Goal: Task Accomplishment & Management: Manage account settings

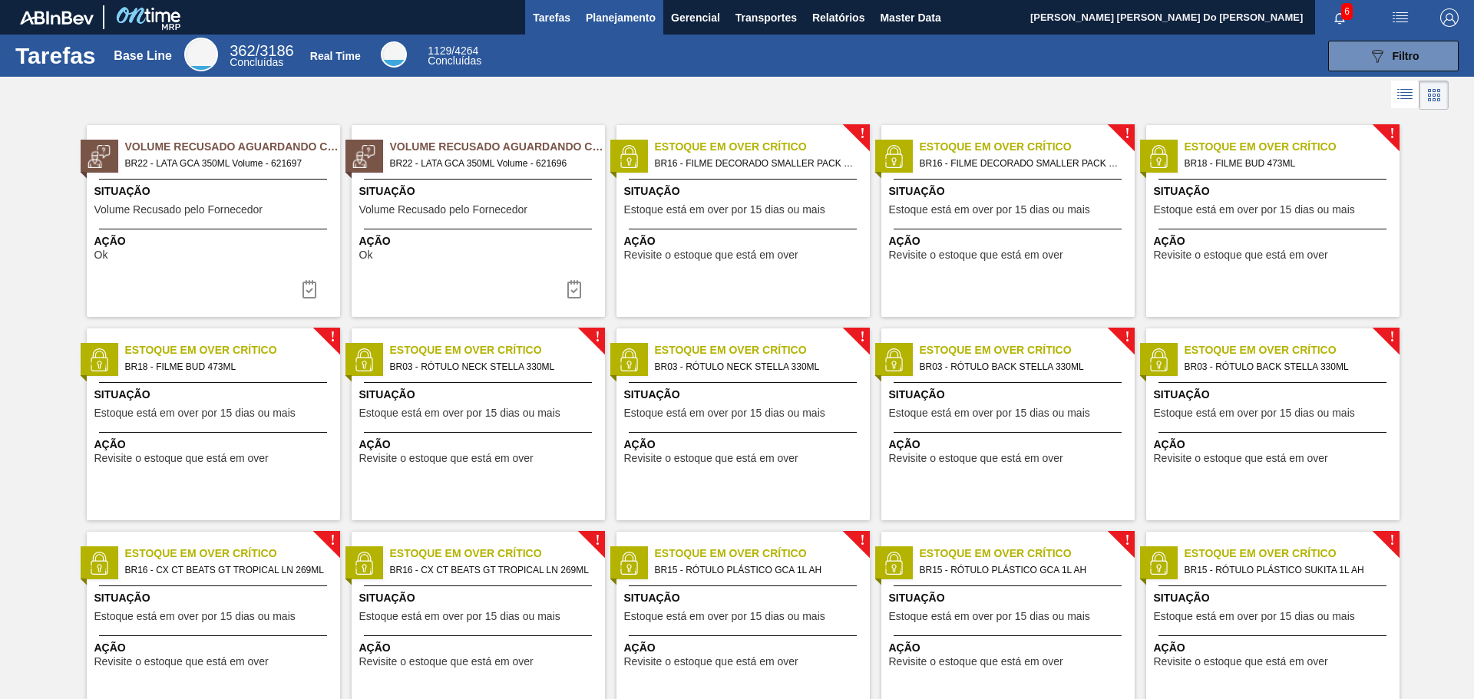
click at [612, 19] on span "Planejamento" at bounding box center [621, 17] width 70 height 18
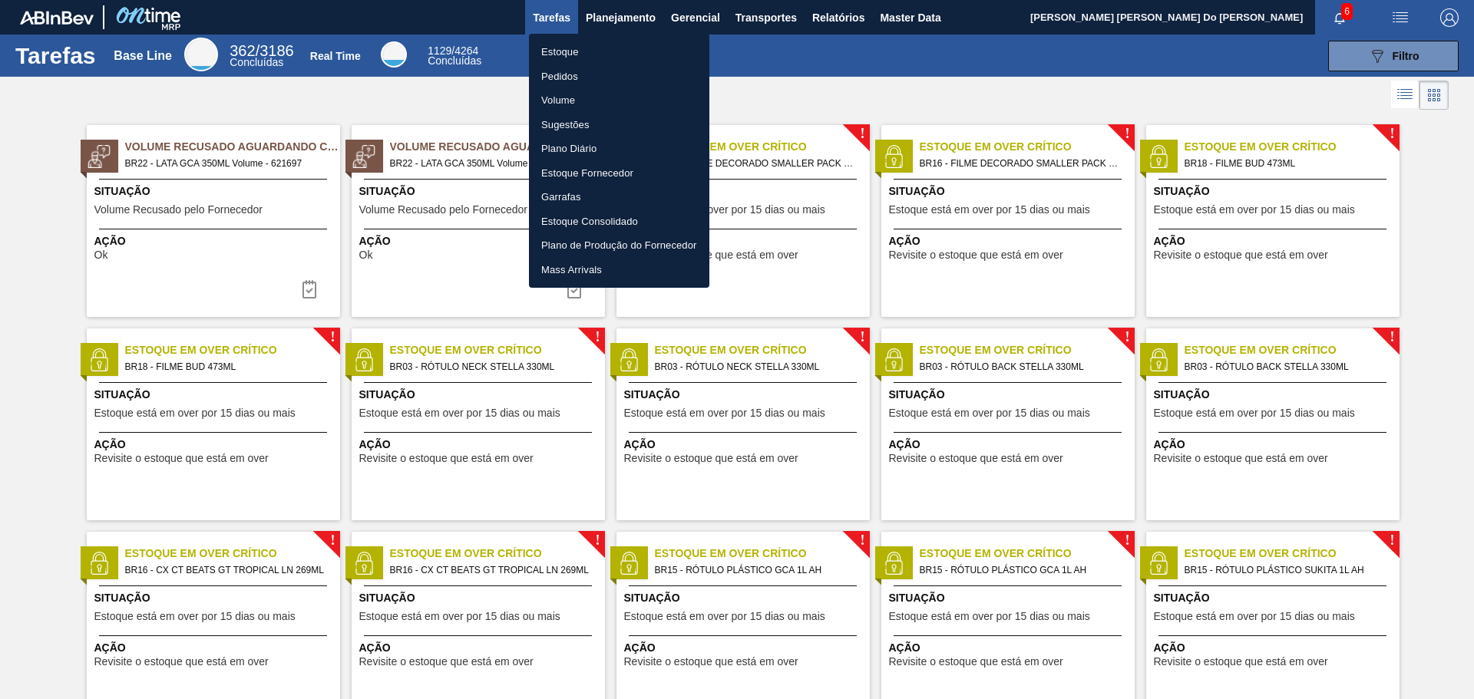
click at [571, 53] on li "Estoque" at bounding box center [619, 52] width 180 height 25
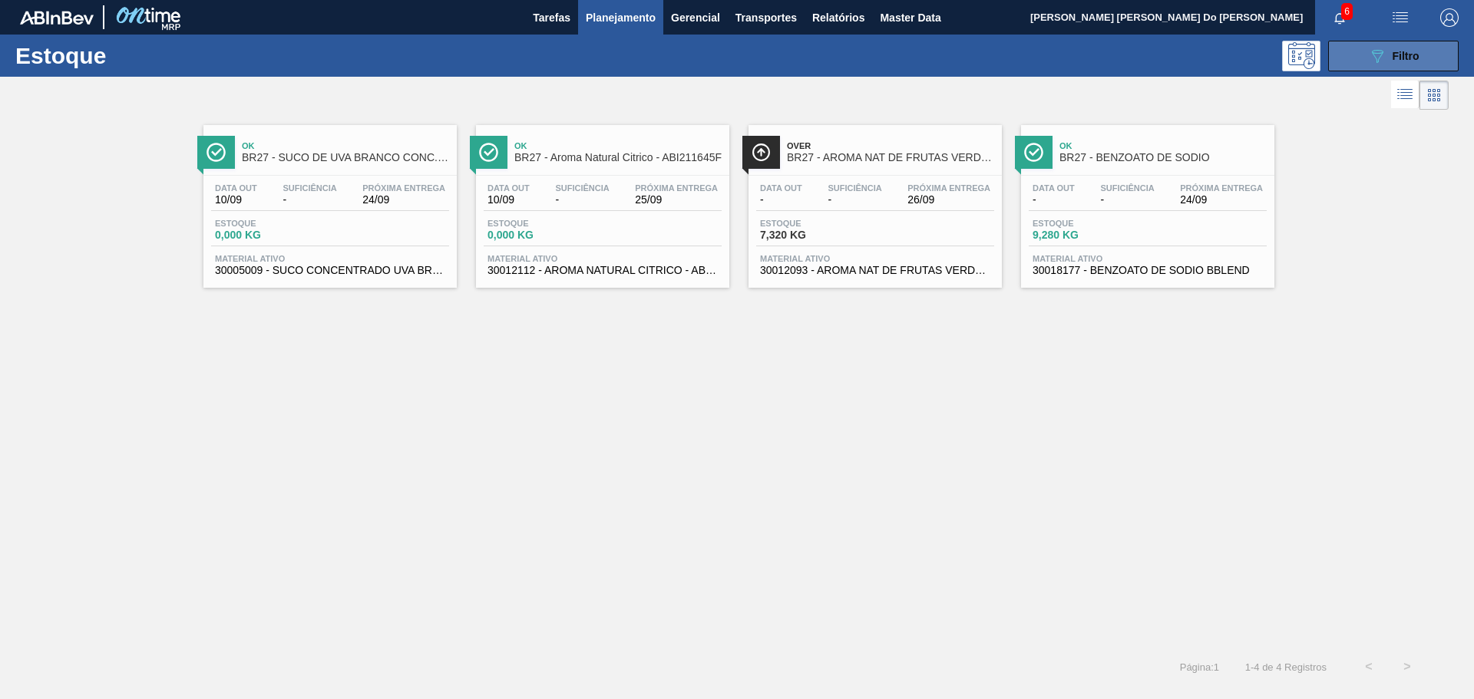
click at [1371, 60] on icon "089F7B8B-B2A5-4AFE-B5C0-19BA573D28AC" at bounding box center [1377, 56] width 18 height 18
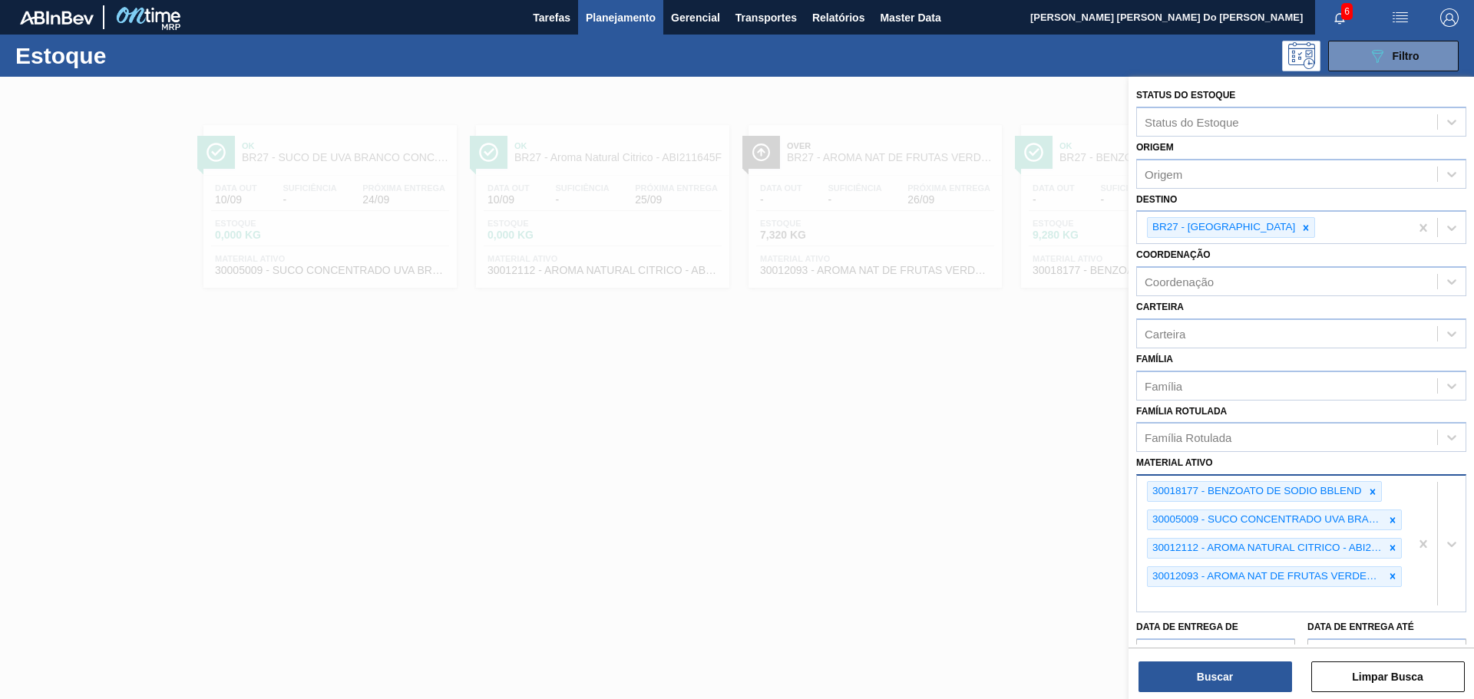
click at [1214, 600] on div "30018177 - BENZOATO DE SODIO BBLEND 30005009 - SUCO CONCENTRADO UVA BRANCA 68B …" at bounding box center [1273, 544] width 273 height 136
paste ativo "30034315"
type ativo "30034315"
click at [1182, 634] on div "30034315 - ROTULO PLAST GCA 1L H 2PACK1L S CL NIV25" at bounding box center [1301, 636] width 330 height 28
click at [1279, 221] on div "BR27 - [GEOGRAPHIC_DATA]" at bounding box center [1273, 227] width 273 height 31
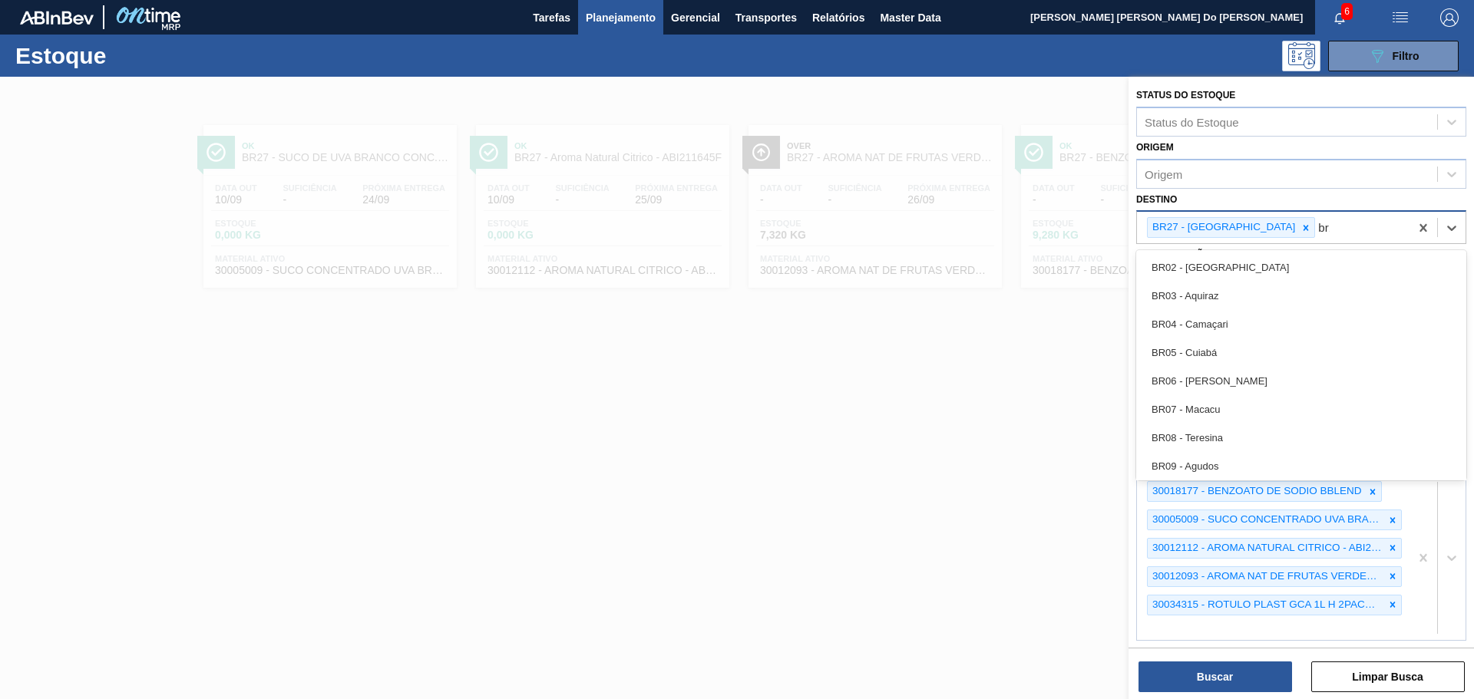
type input "br18"
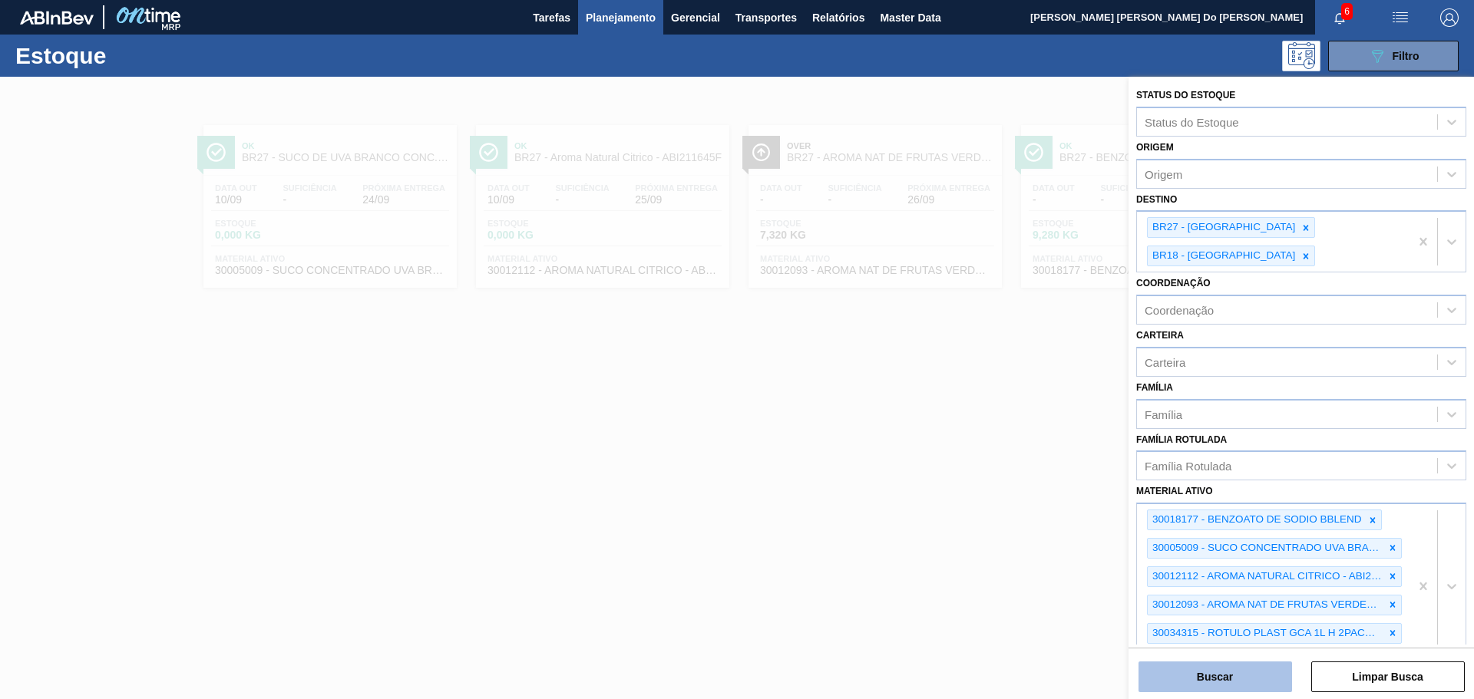
click at [1225, 662] on button "Buscar" at bounding box center [1216, 677] width 154 height 31
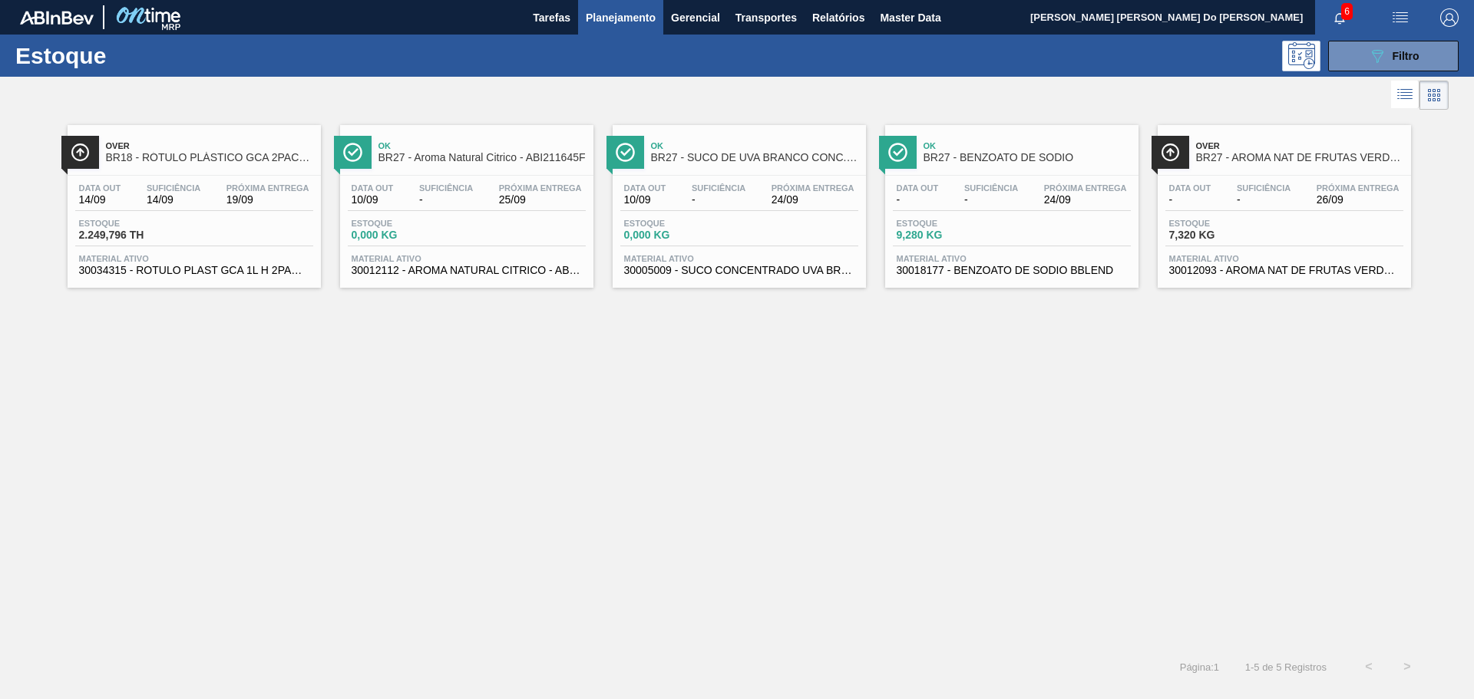
click at [184, 220] on span "Estoque" at bounding box center [132, 223] width 107 height 9
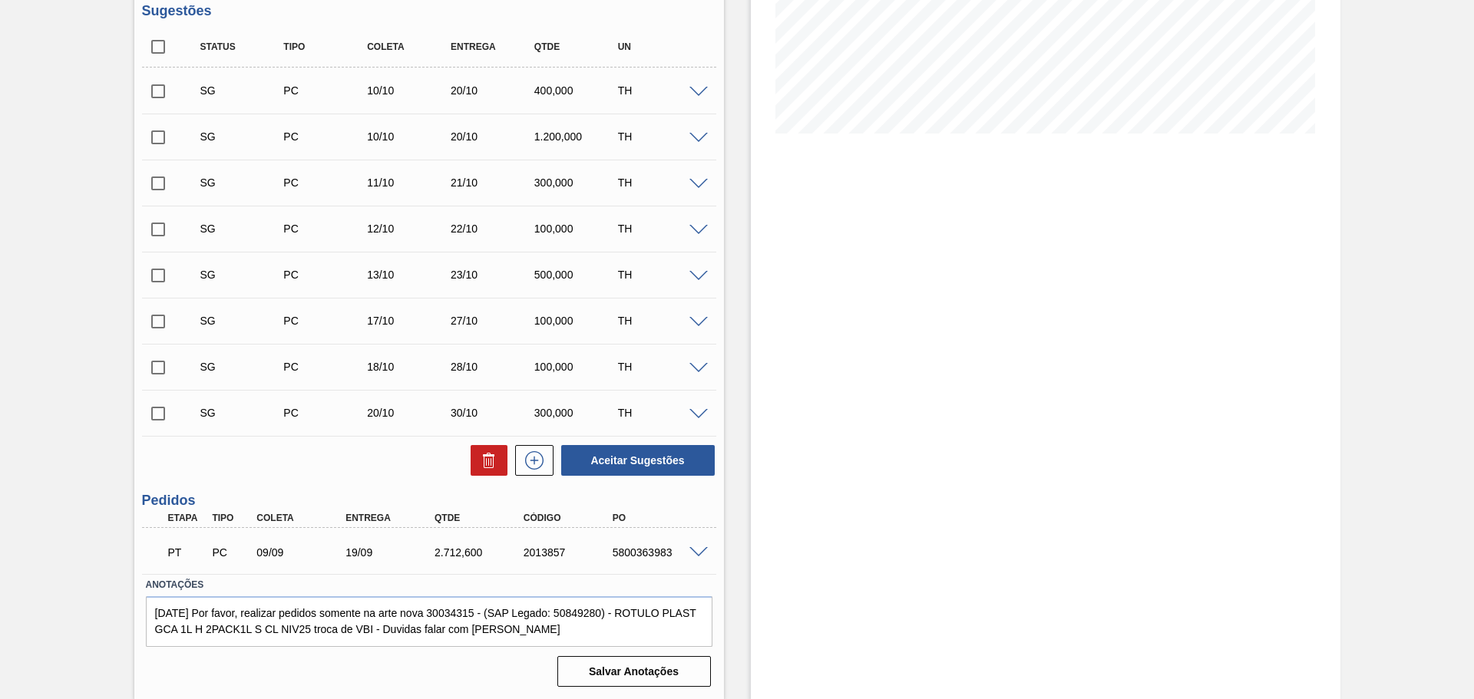
scroll to position [316, 0]
drag, startPoint x: 375, startPoint y: 556, endPoint x: 326, endPoint y: 556, distance: 48.4
click at [326, 556] on div "PT PC 09/09 19/09 2.712,[PHONE_NUMBER] 5800363983" at bounding box center [425, 550] width 534 height 31
click at [541, 557] on div "2013857" at bounding box center [570, 552] width 100 height 12
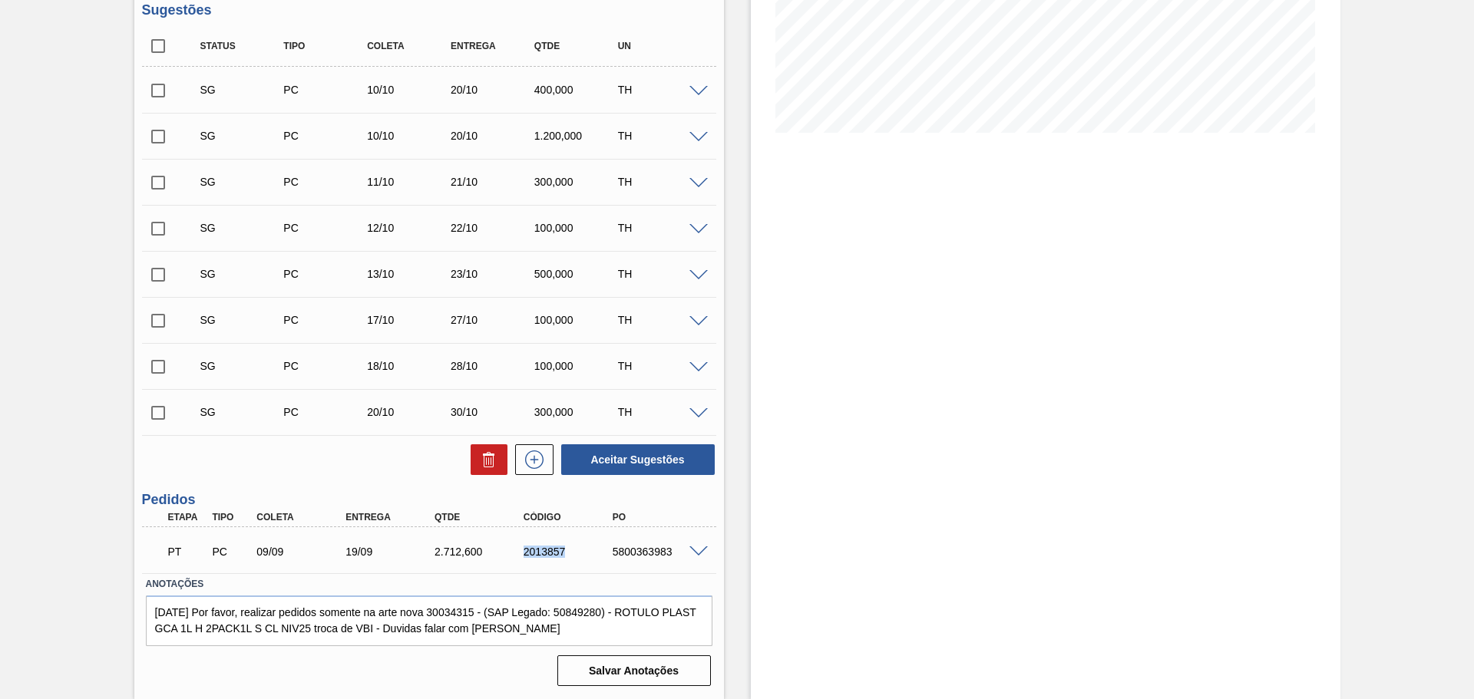
copy div "2013857"
click at [612, 557] on div "5800363983" at bounding box center [659, 552] width 100 height 12
copy div "5800363983"
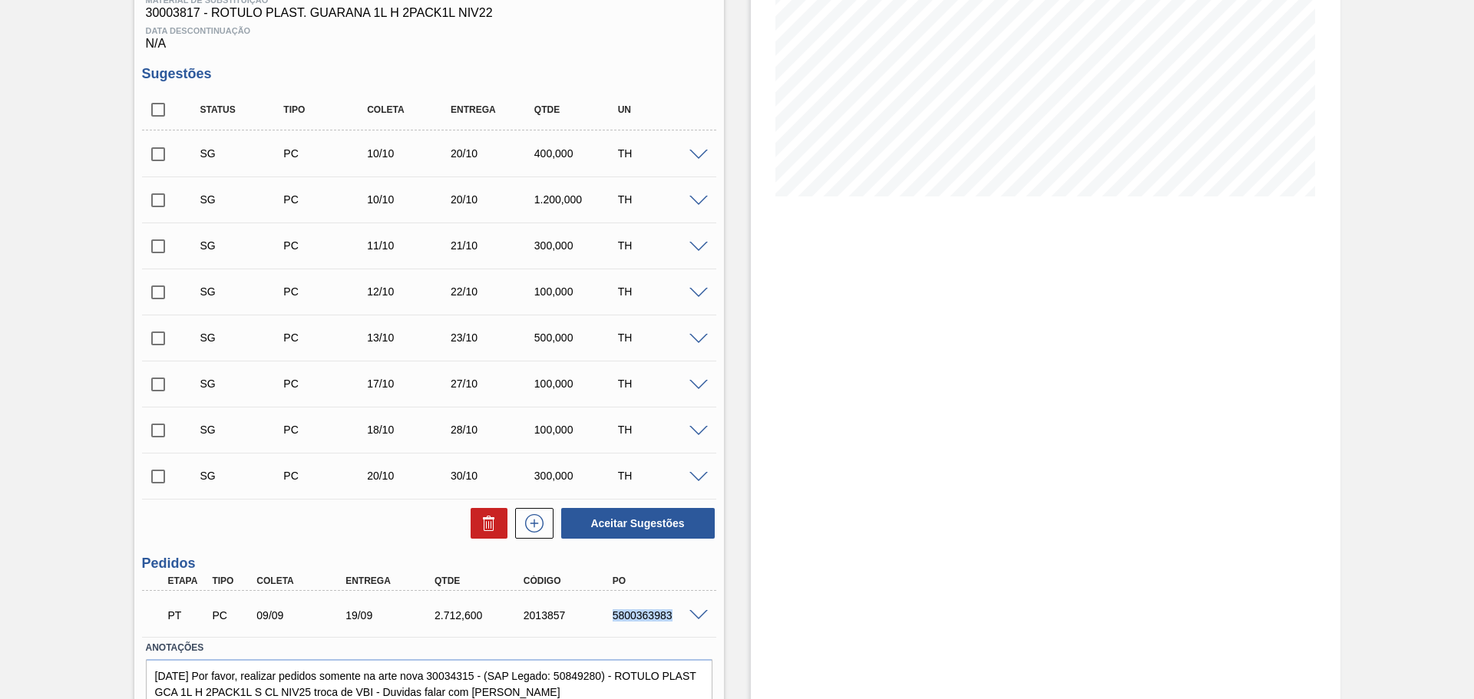
scroll to position [163, 0]
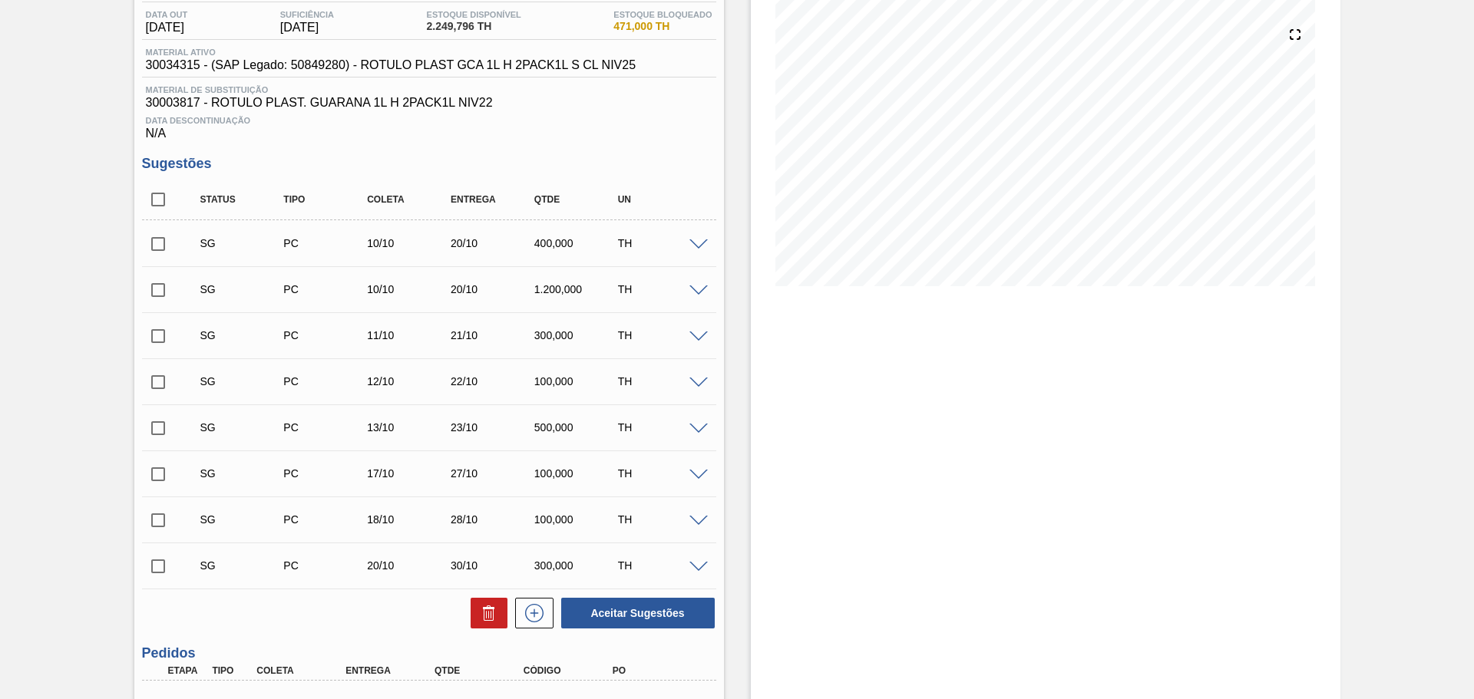
click at [163, 193] on input "checkbox" at bounding box center [158, 200] width 32 height 32
checkbox input "true"
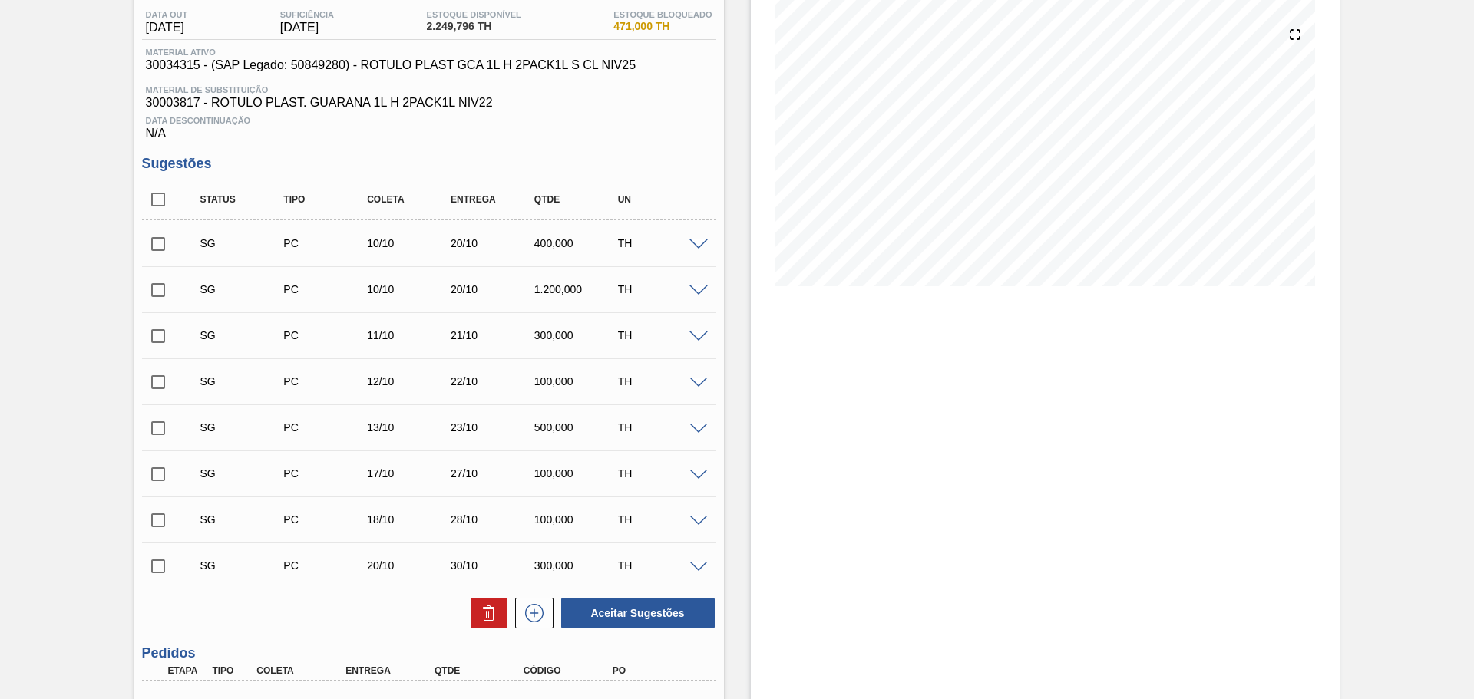
checkbox input "true"
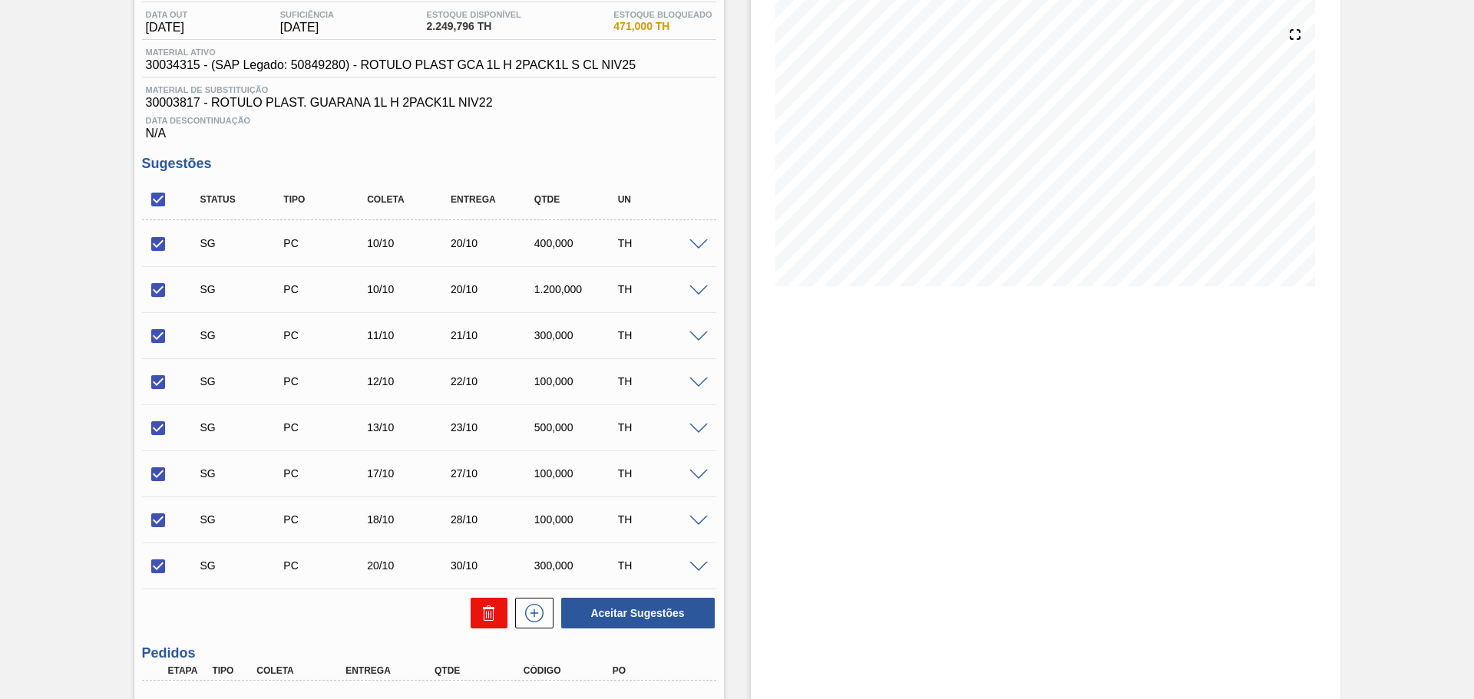
click at [481, 610] on icon at bounding box center [489, 613] width 18 height 18
checkbox input "false"
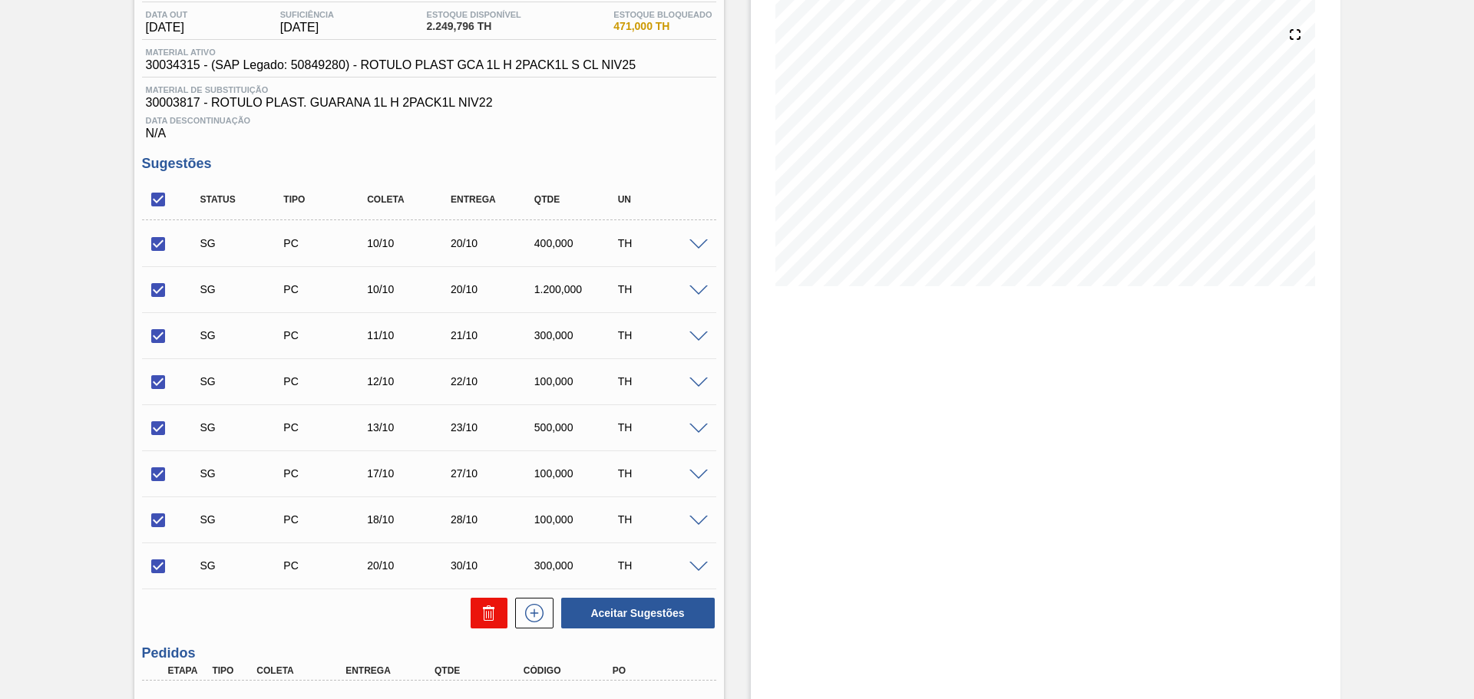
checkbox input "false"
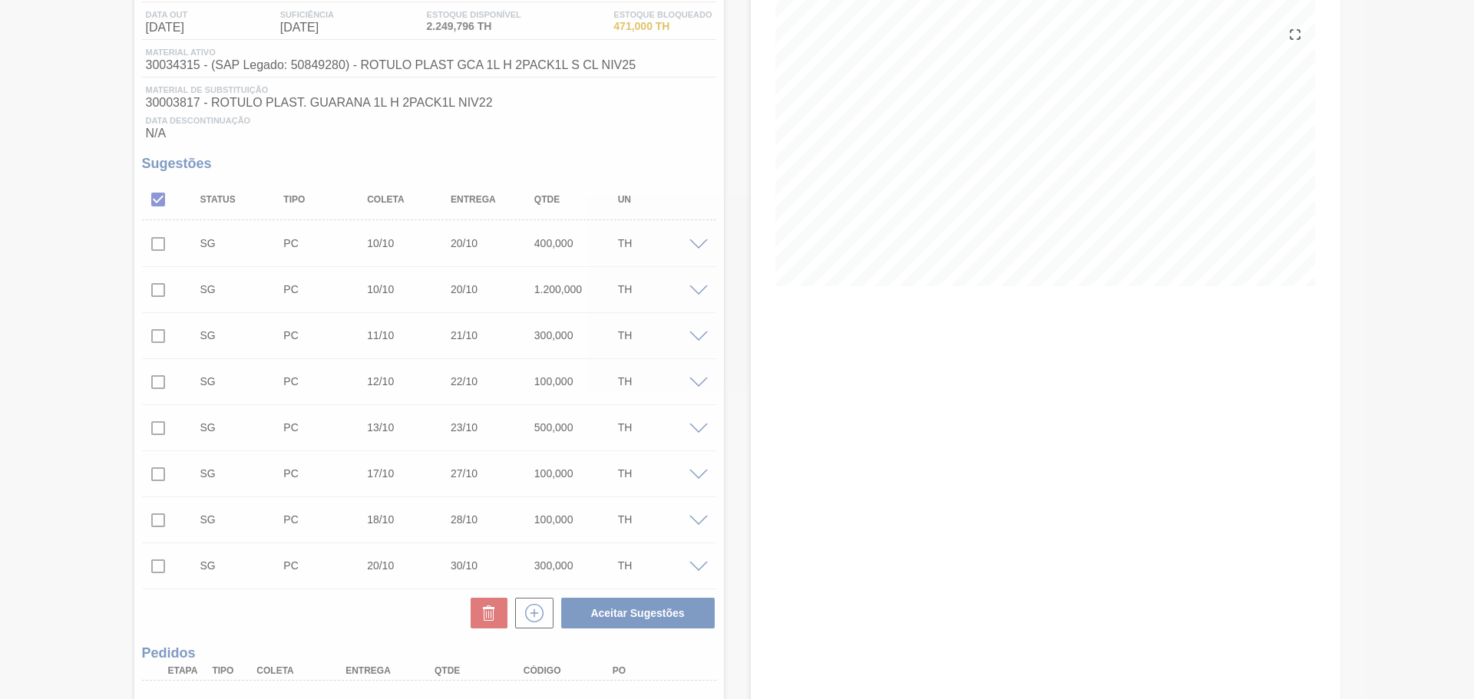
scroll to position [0, 0]
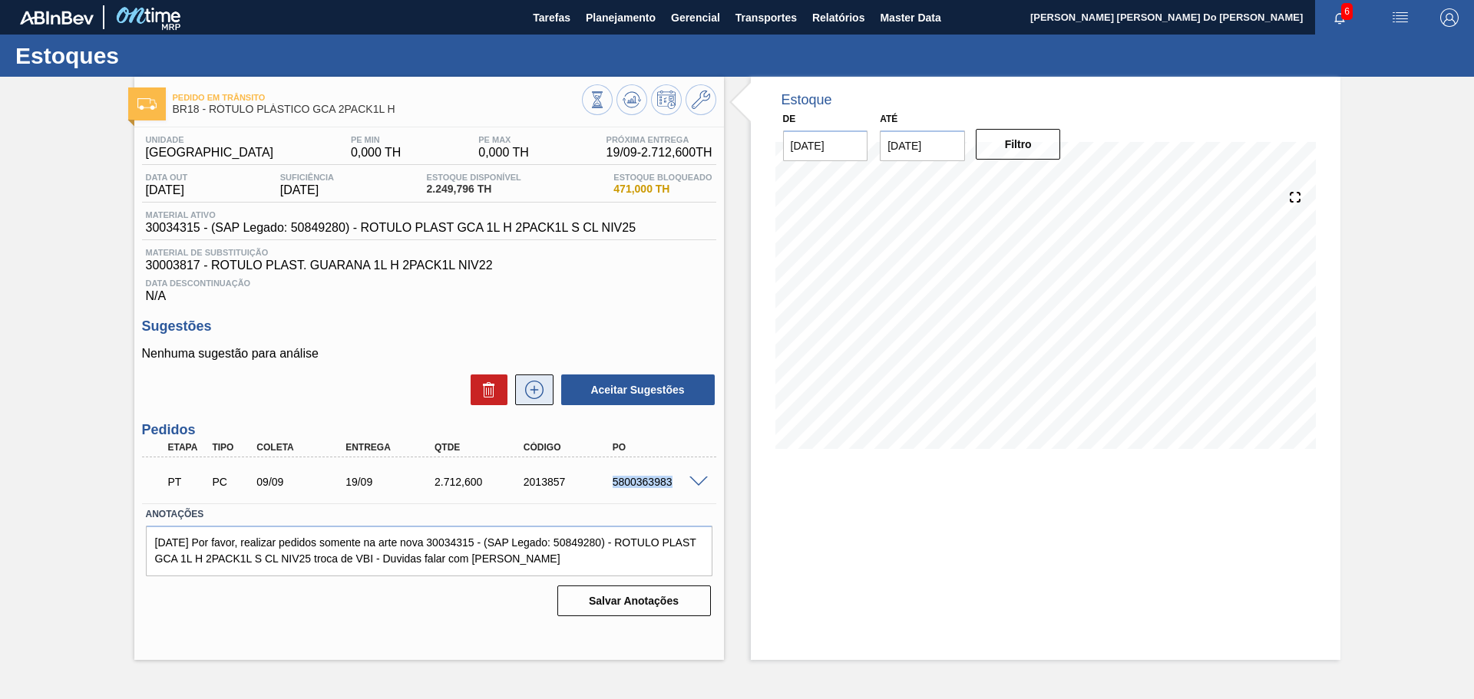
click at [532, 393] on icon at bounding box center [534, 390] width 25 height 18
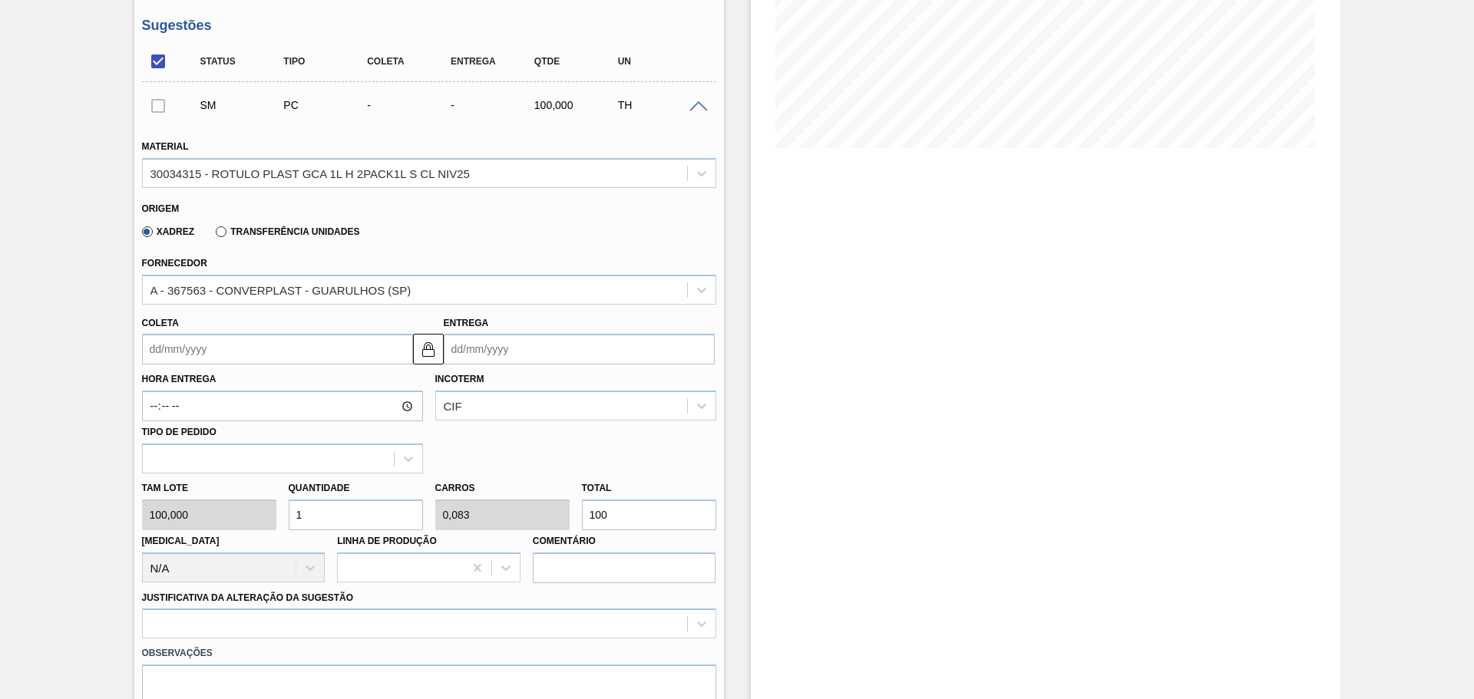
scroll to position [307, 0]
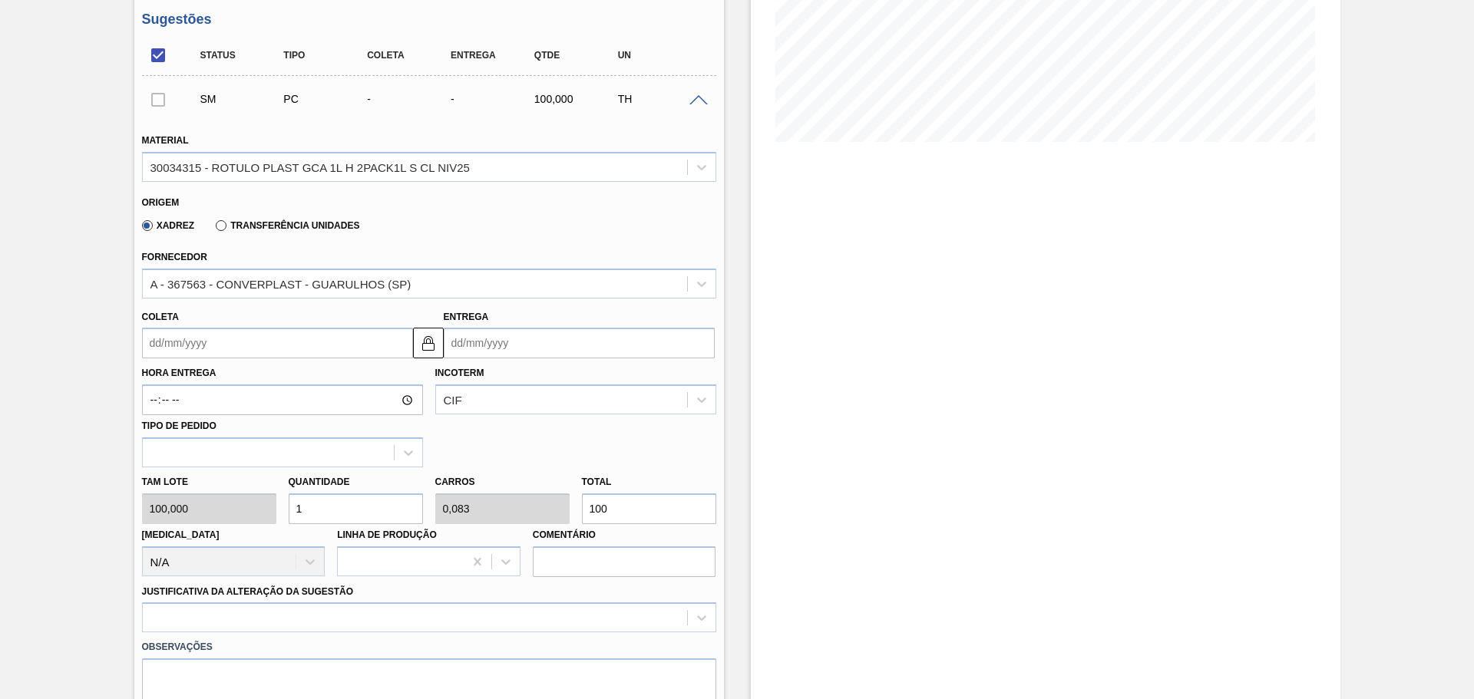
click at [371, 349] on input "Coleta" at bounding box center [277, 343] width 271 height 31
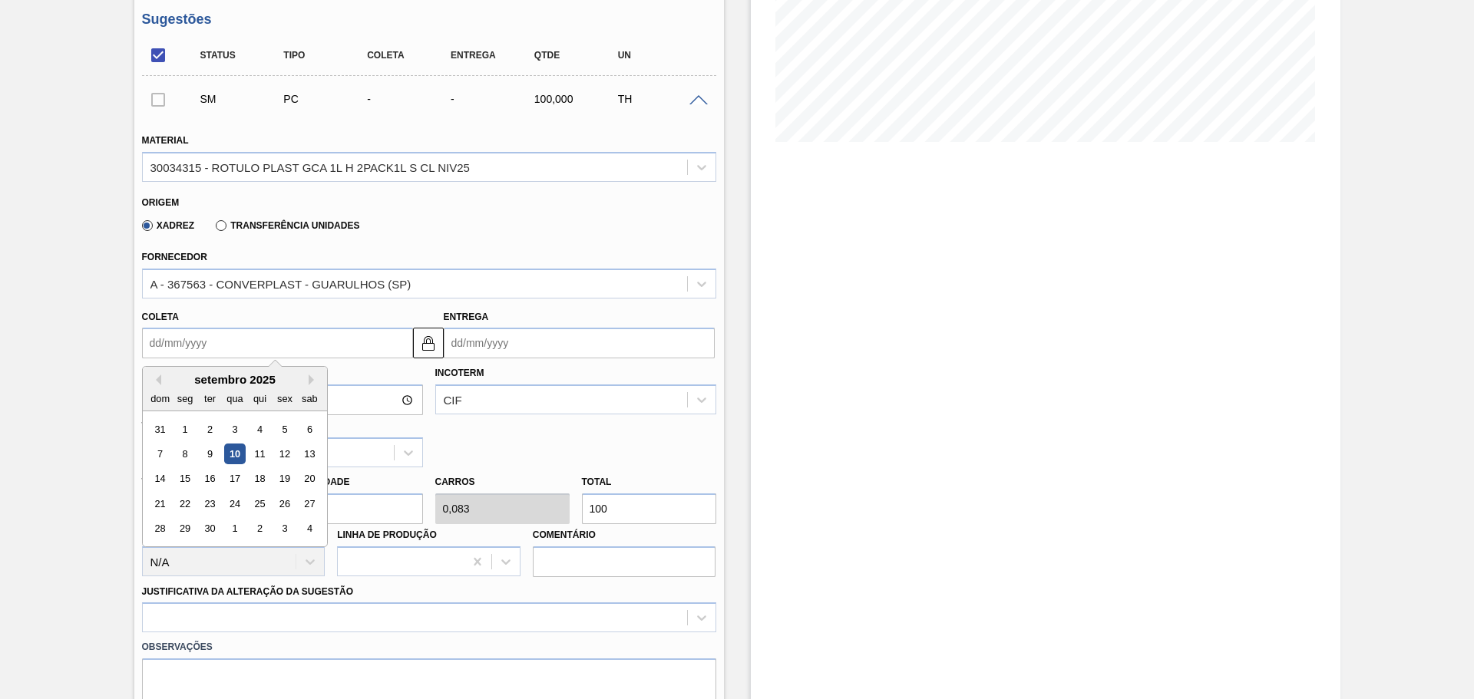
click at [180, 507] on div "22" at bounding box center [184, 504] width 21 height 21
type input "[DATE]"
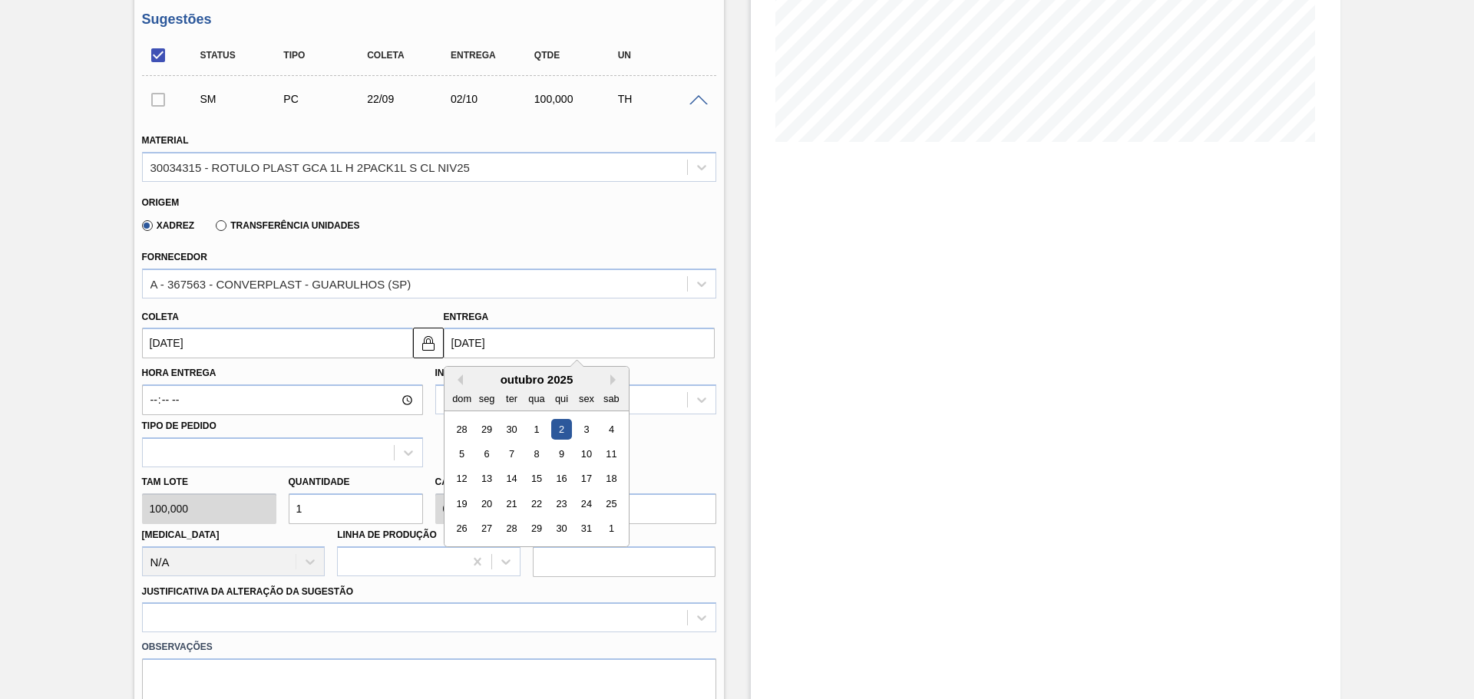
click at [509, 342] on input "[DATE]" at bounding box center [579, 343] width 271 height 31
click at [608, 507] on div "25" at bounding box center [610, 504] width 21 height 21
type input "[DATE]"
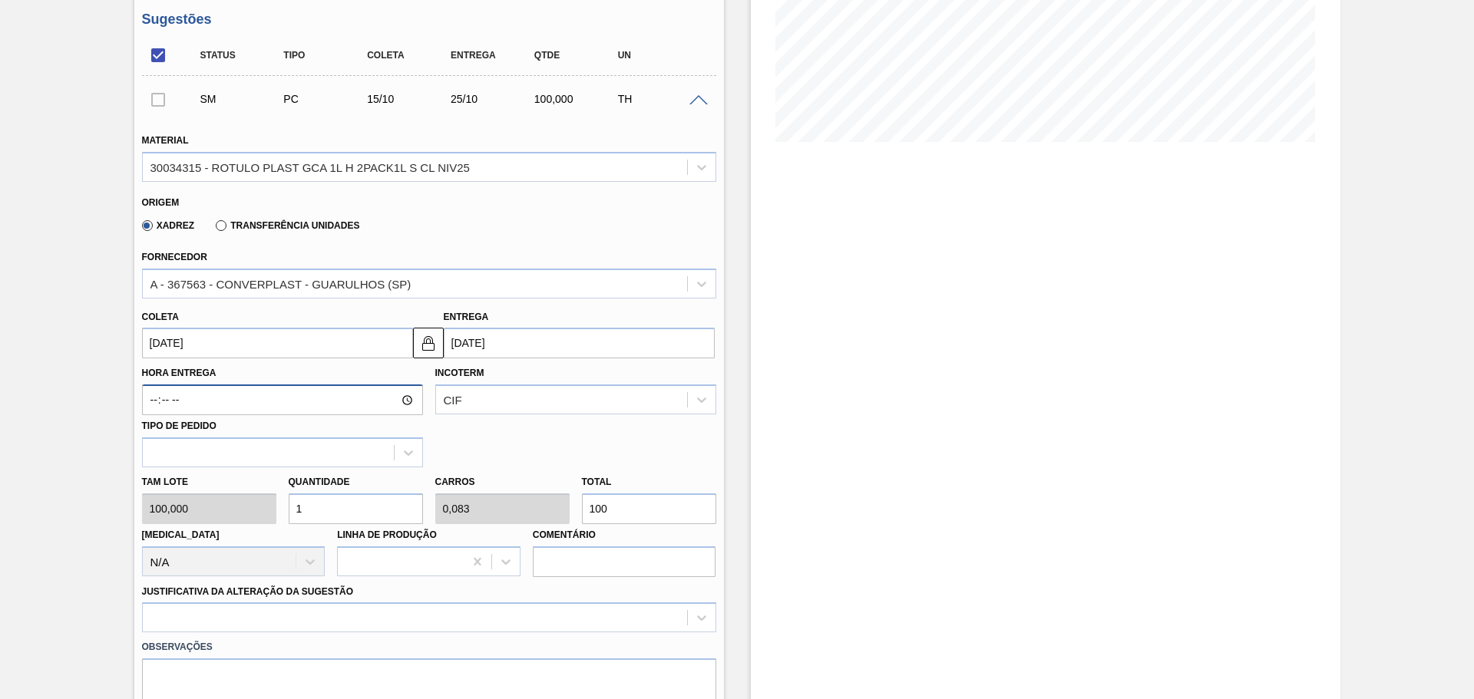
click at [224, 399] on input "Hora Entrega" at bounding box center [282, 400] width 281 height 31
click at [339, 507] on input "1" at bounding box center [356, 509] width 134 height 31
click at [269, 519] on div "[PERSON_NAME] 100,000 Quantidade 1 Carros 0,083 Total 100 [MEDICAL_DATA] N/A Li…" at bounding box center [429, 523] width 587 height 110
type input "3"
type input "0,25"
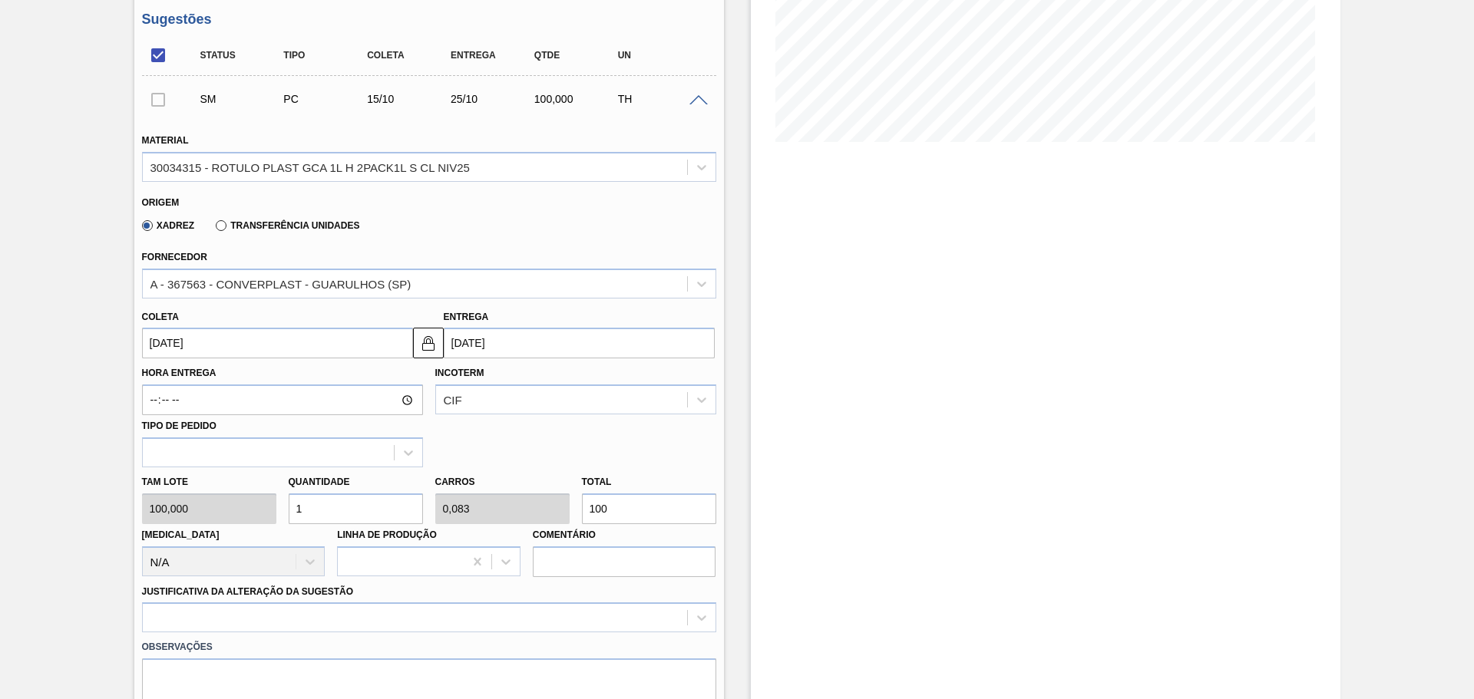
type input "300"
type input "0"
type input "2"
type input "0,167"
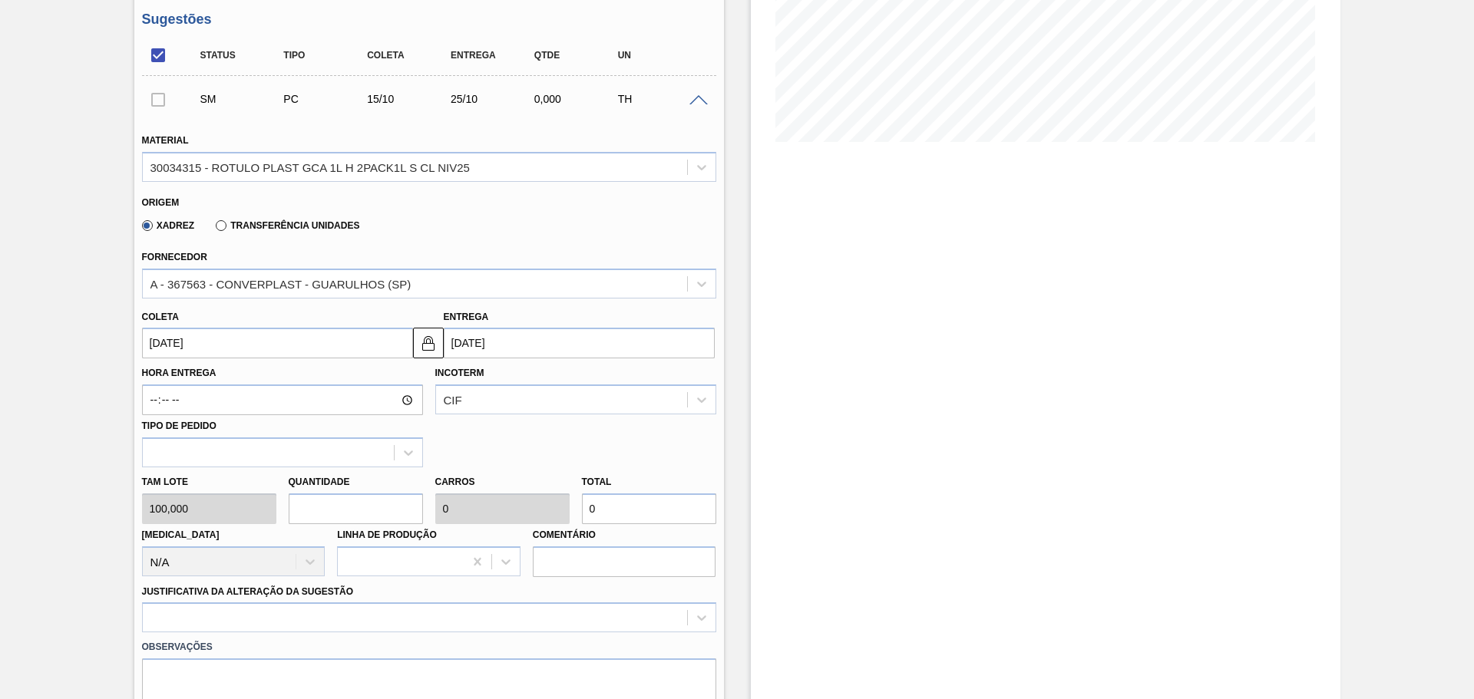
type input "200"
type input "23"
type input "1,917"
type input "2.300"
type input "2"
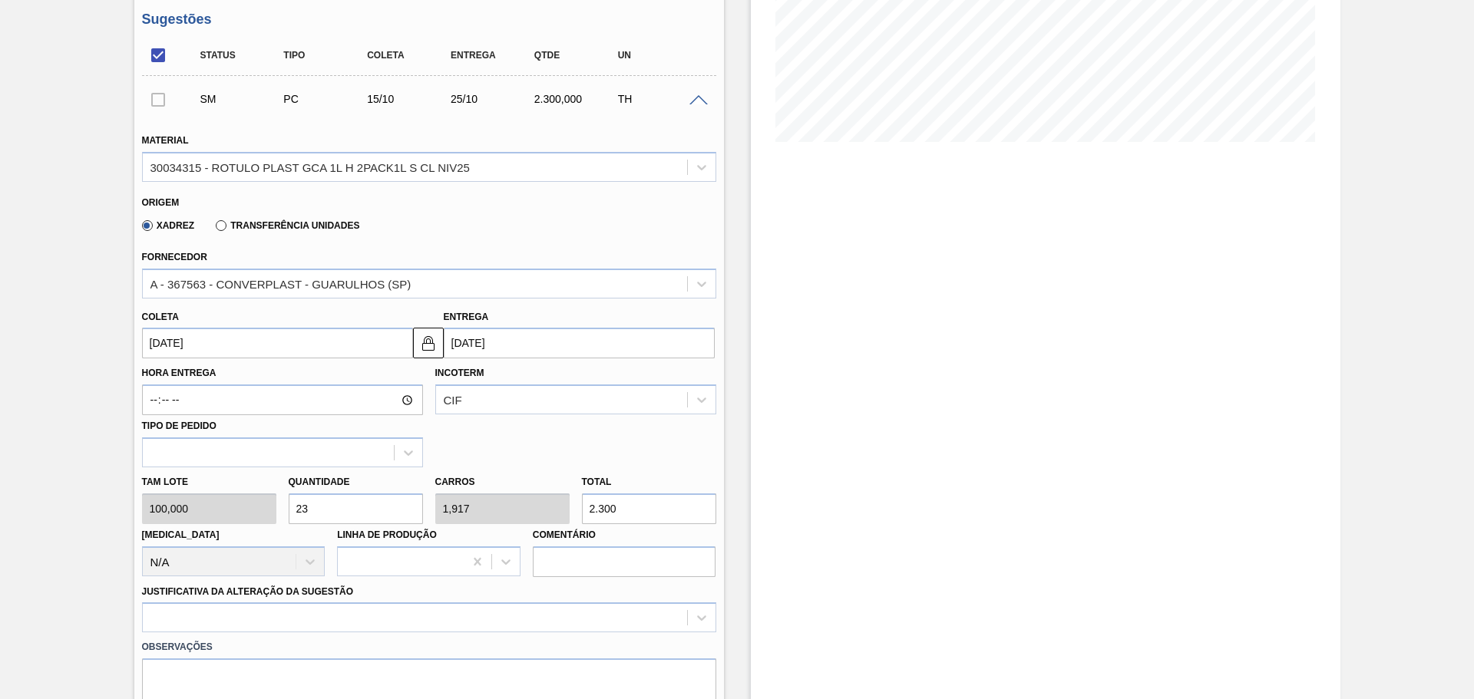
type input "0,167"
type input "200"
type input "0"
click at [341, 514] on input "text" at bounding box center [356, 509] width 134 height 31
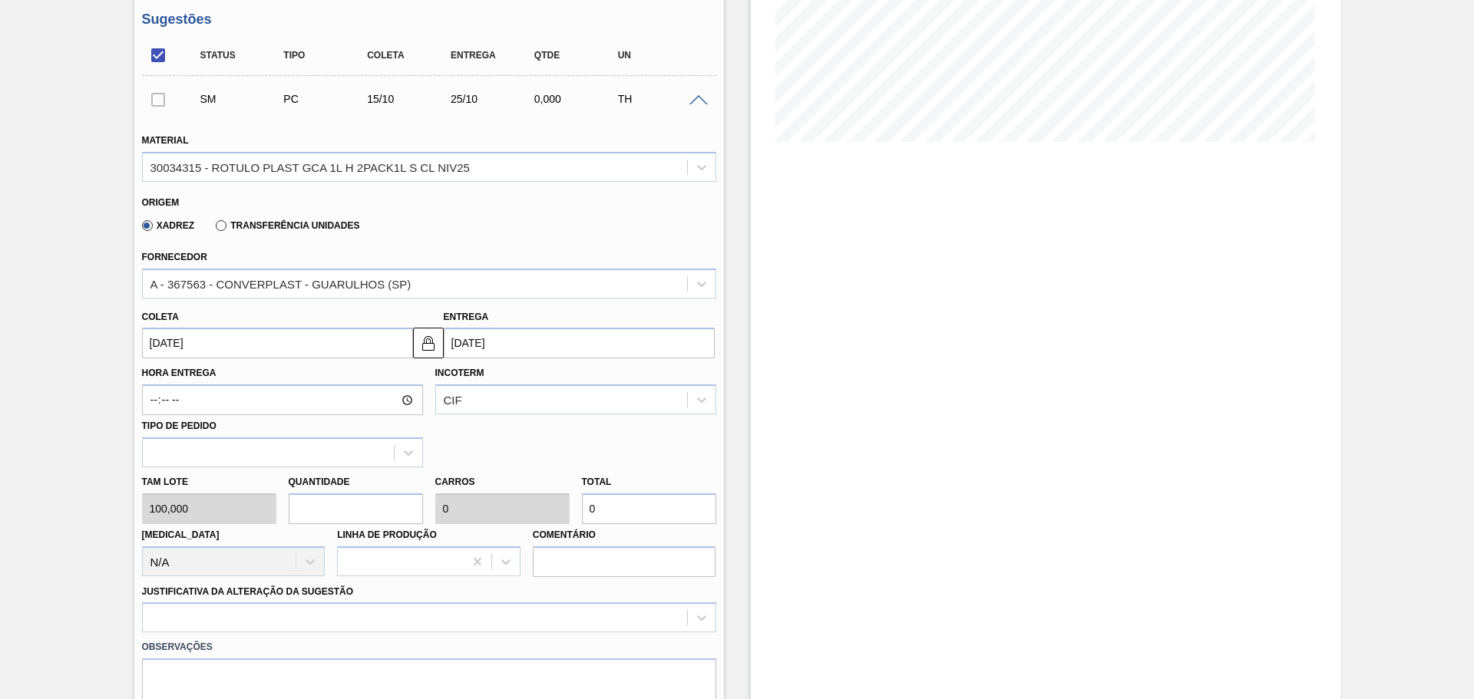
type input "1"
type input "0,083"
type input "100"
type input "15"
type input "1,25"
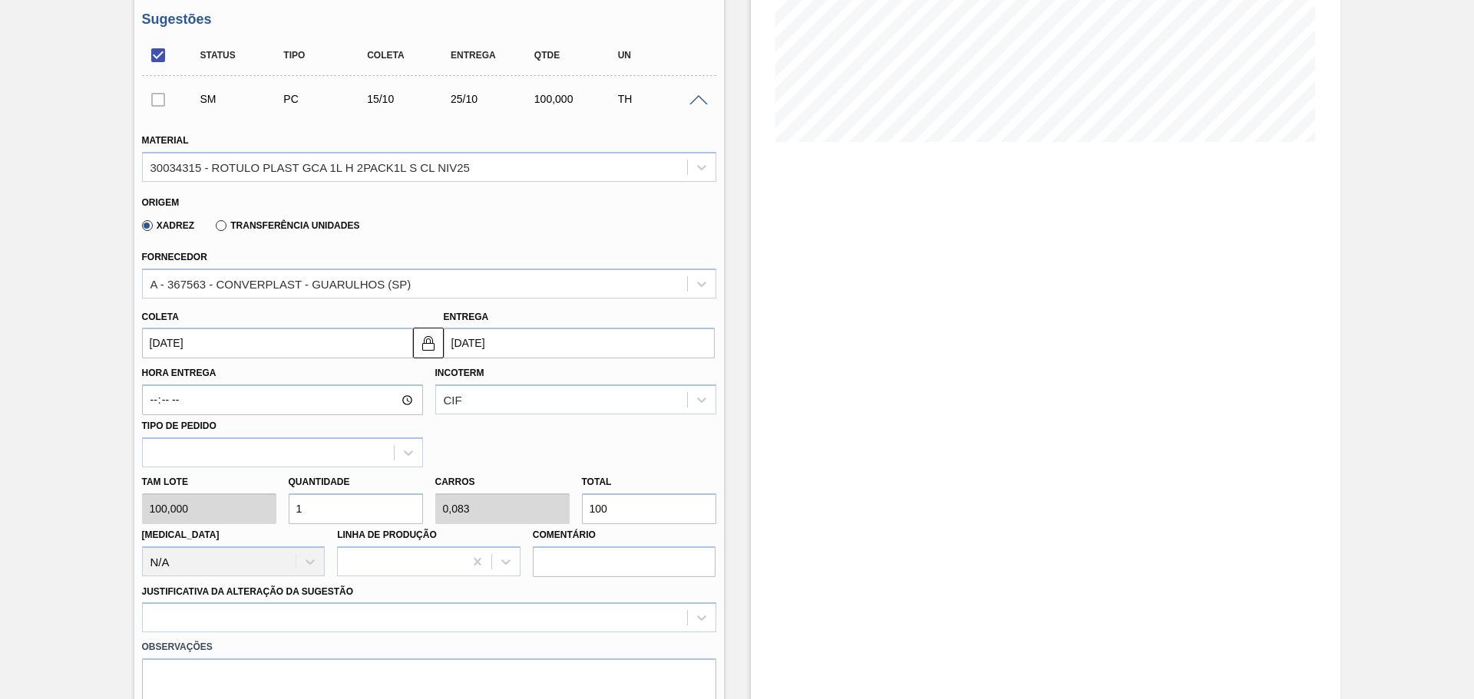
type input "1.500"
type input "15"
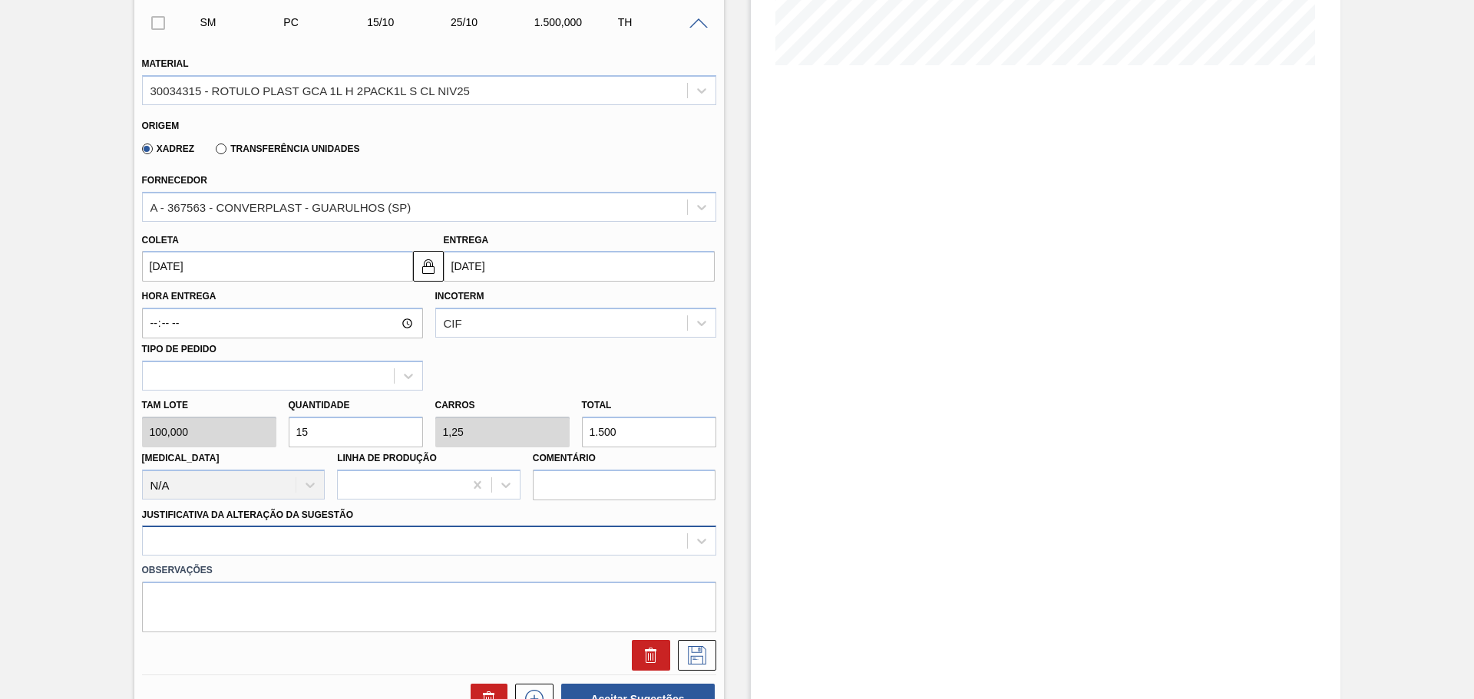
click at [335, 554] on div at bounding box center [429, 541] width 574 height 30
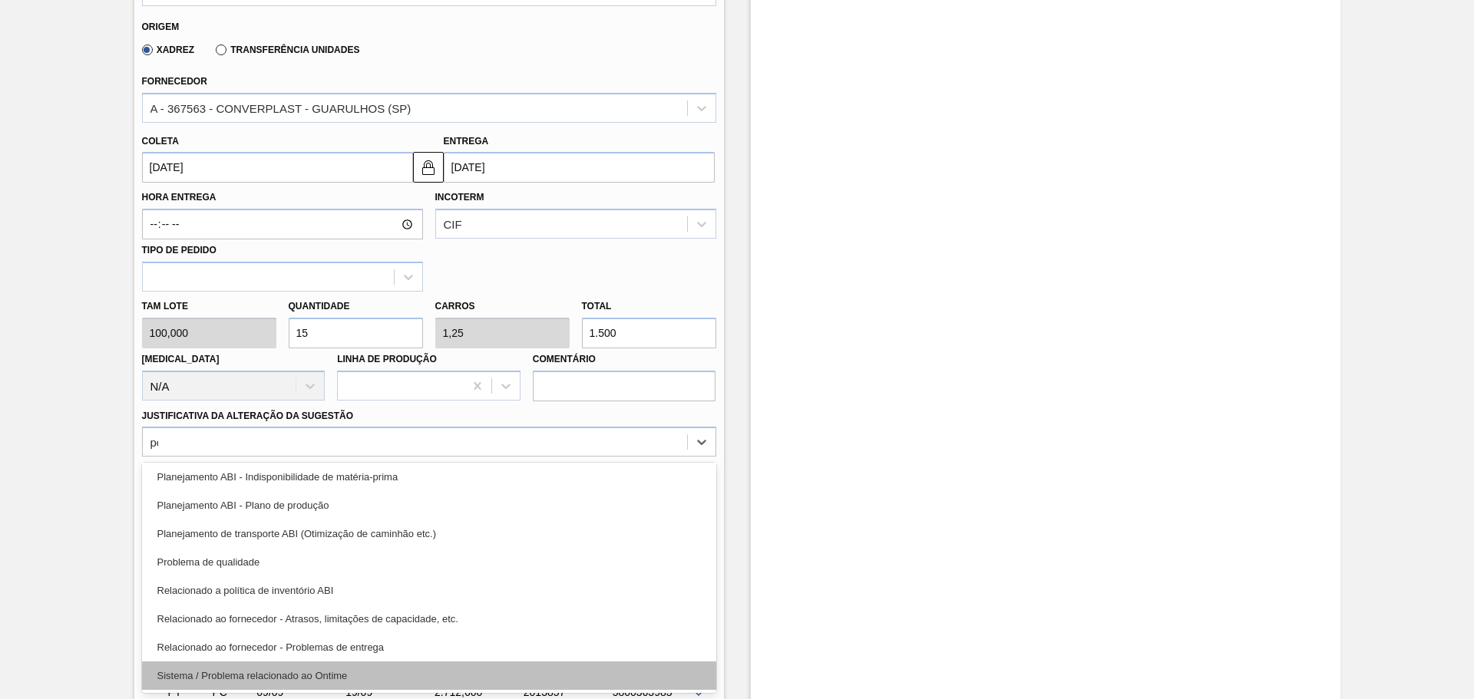
scroll to position [0, 0]
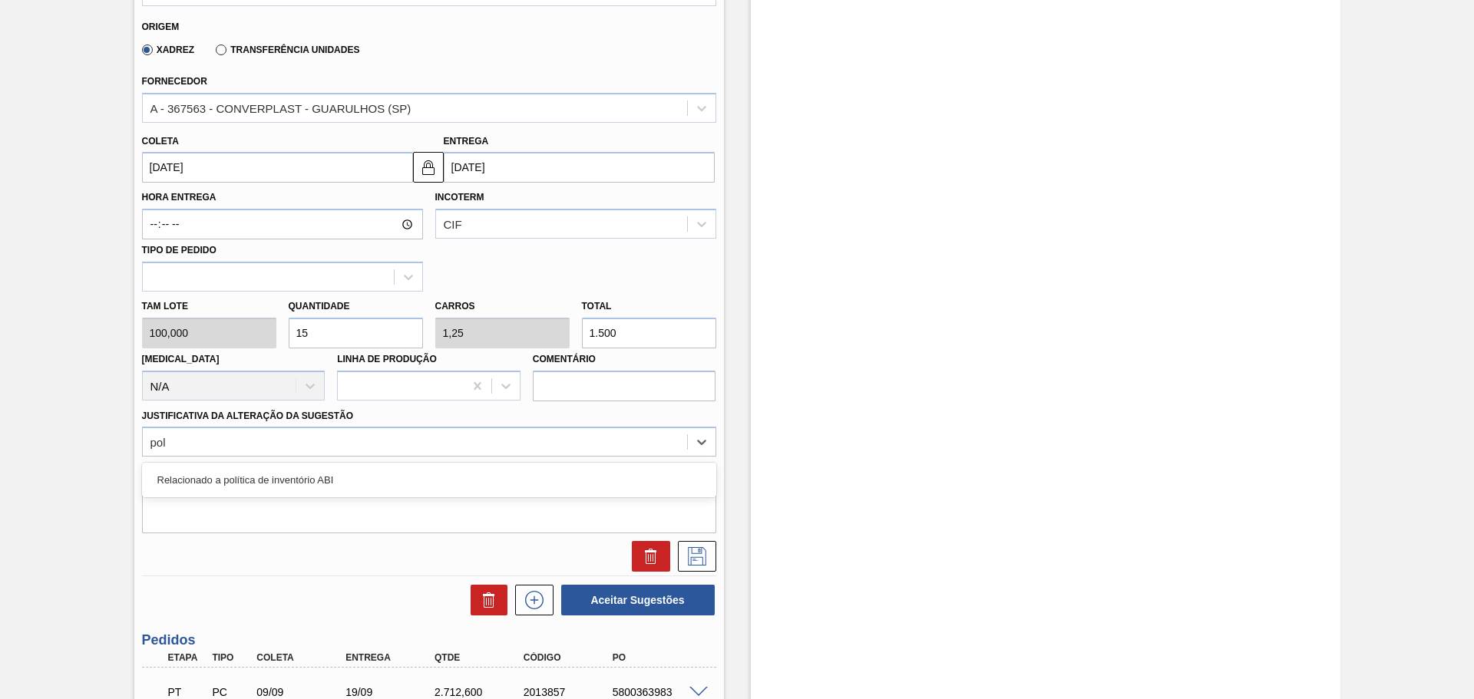
type Sugestão "poli"
drag, startPoint x: 149, startPoint y: 453, endPoint x: 137, endPoint y: 453, distance: 12.3
click at [137, 453] on div "Justificativa da Alteração da Sugestão Select is focused ,type to refine list, …" at bounding box center [429, 431] width 587 height 52
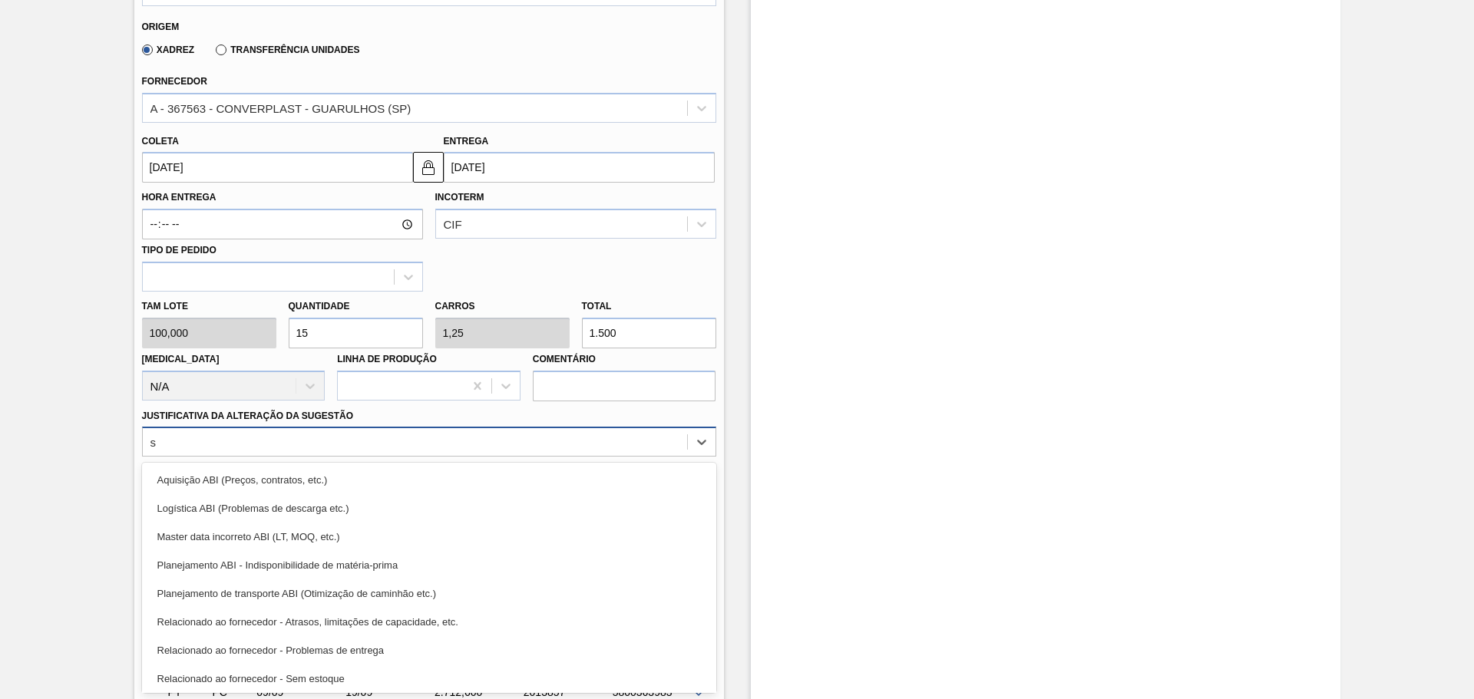
type Sugestão "se"
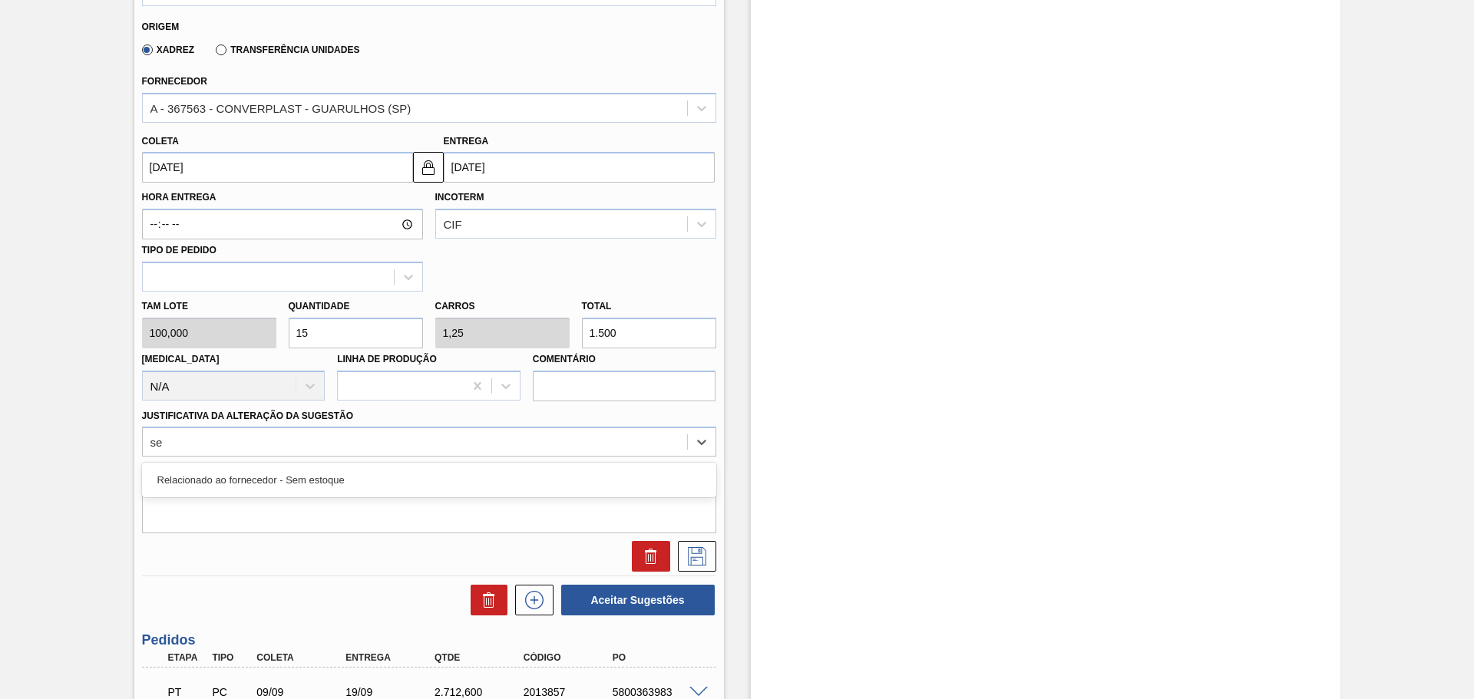
click at [225, 475] on div "Relacionado ao fornecedor - Sem estoque" at bounding box center [429, 480] width 574 height 28
click at [696, 557] on icon at bounding box center [697, 556] width 18 height 18
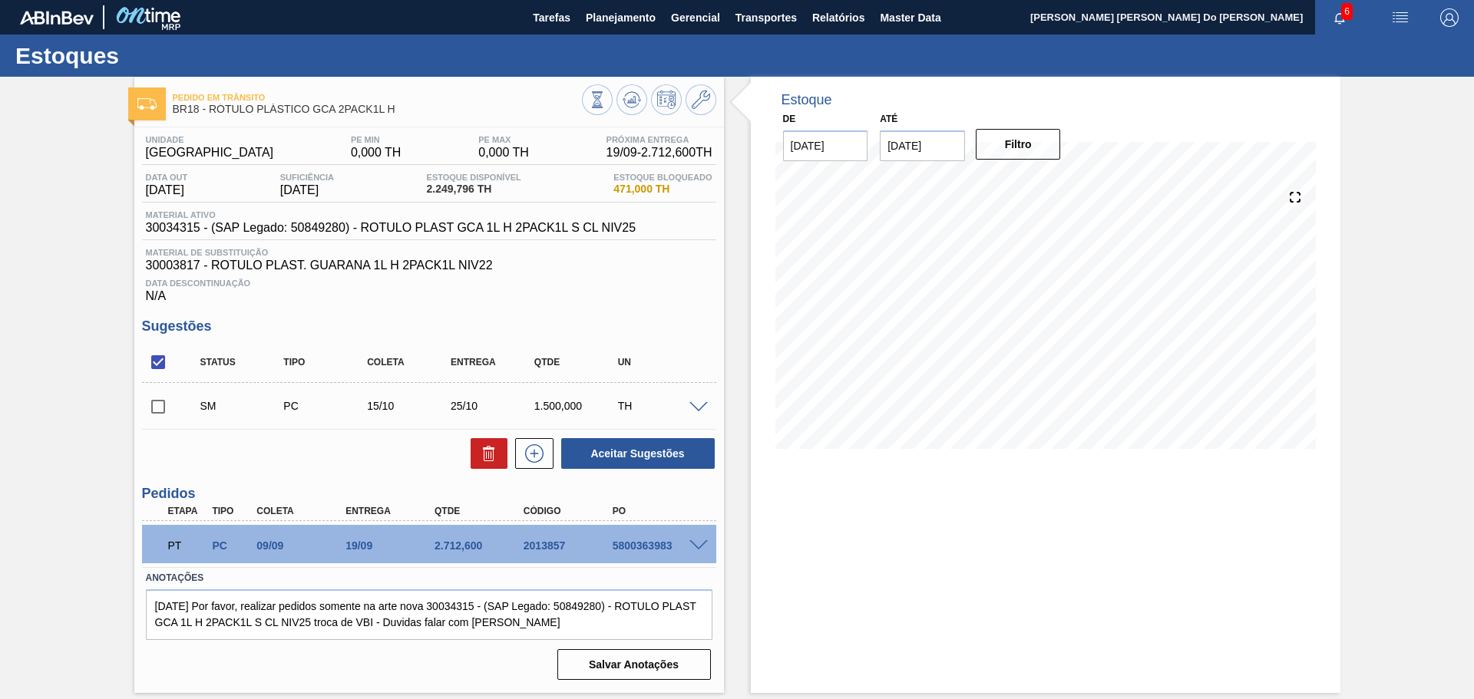
click at [161, 410] on input "checkbox" at bounding box center [158, 407] width 32 height 32
checkbox input "true"
click at [633, 456] on button "Aceitar Sugestões" at bounding box center [638, 453] width 154 height 31
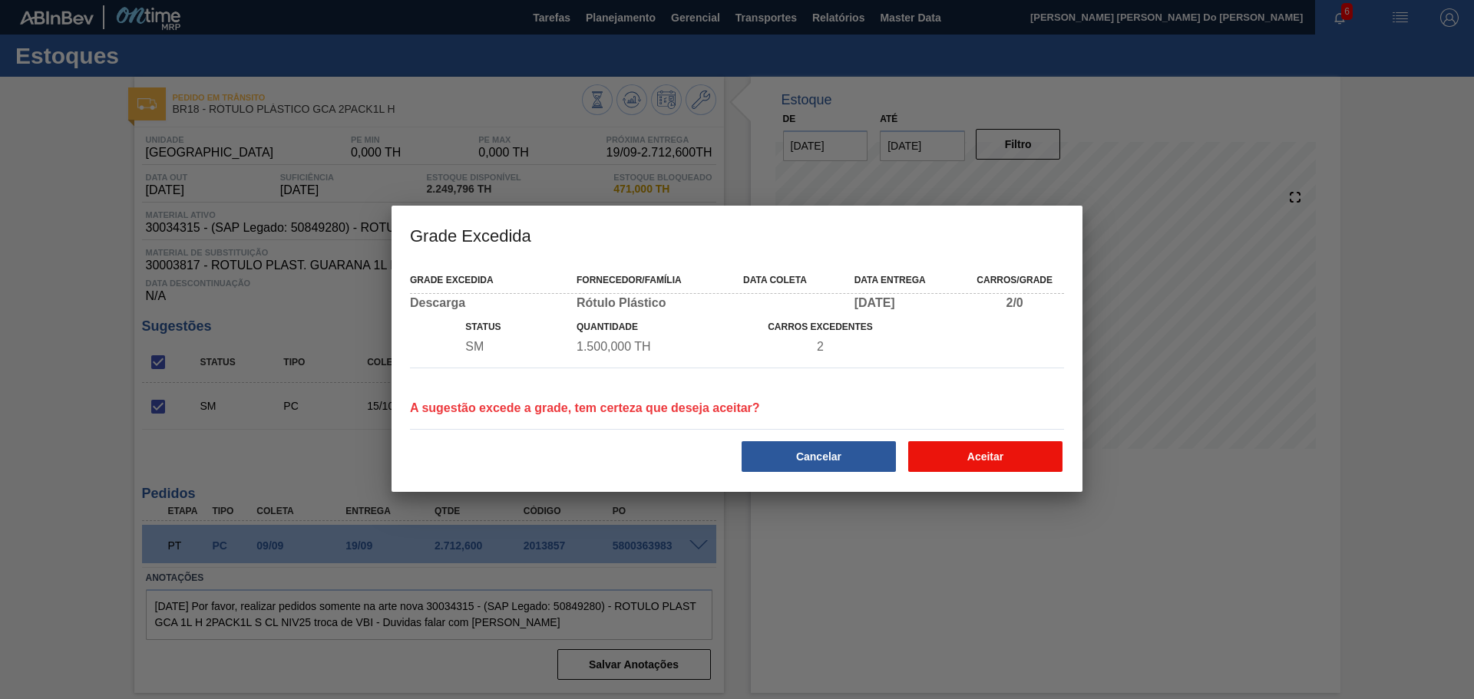
click at [978, 455] on button "Aceitar" at bounding box center [985, 456] width 154 height 31
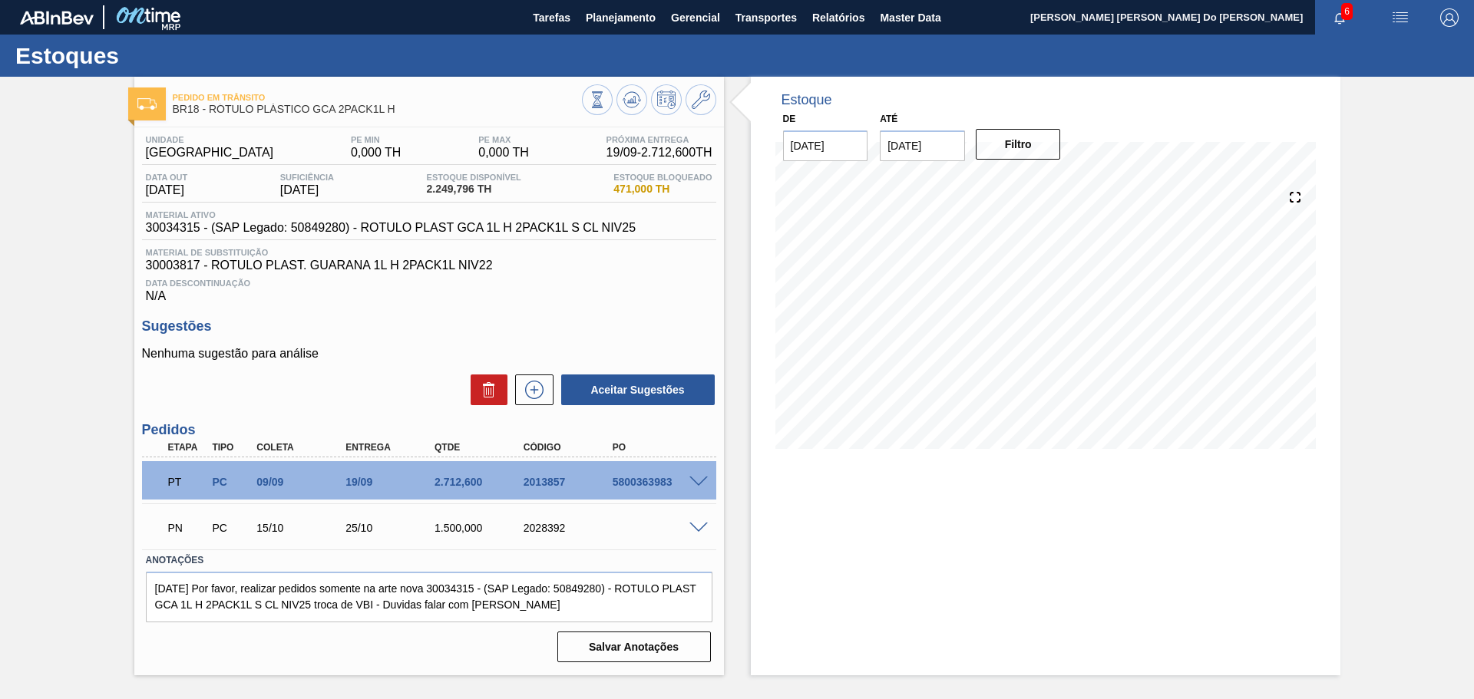
click at [696, 528] on span at bounding box center [699, 529] width 18 height 12
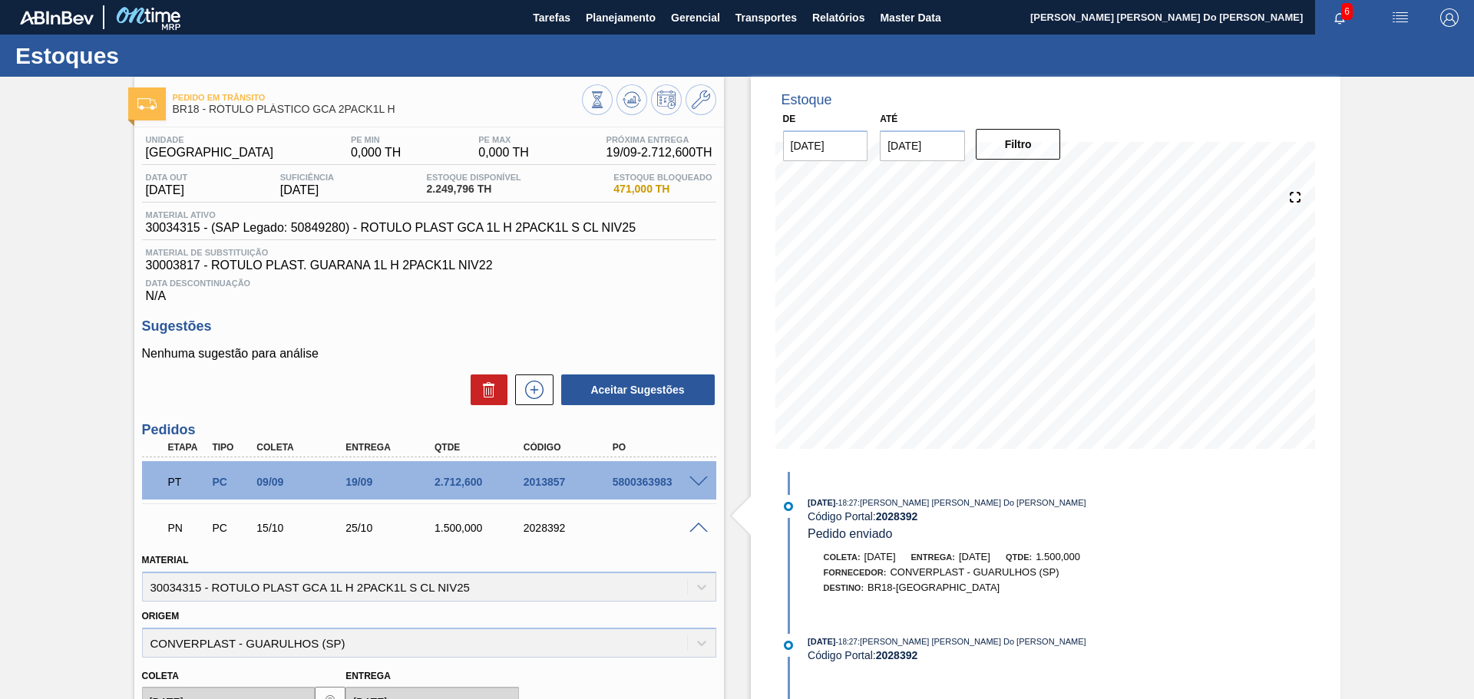
click at [697, 531] on span at bounding box center [699, 529] width 18 height 12
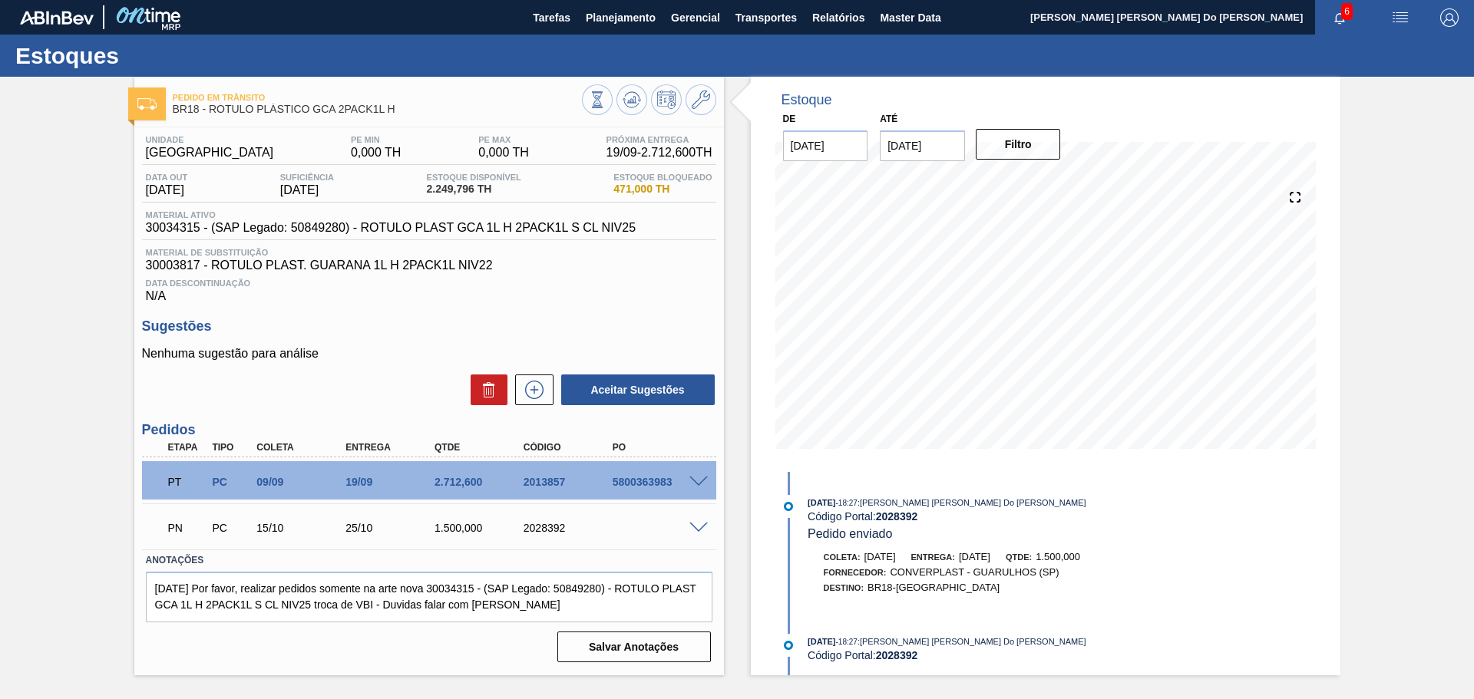
click at [700, 521] on div at bounding box center [701, 527] width 31 height 12
click at [699, 527] on span at bounding box center [699, 529] width 18 height 12
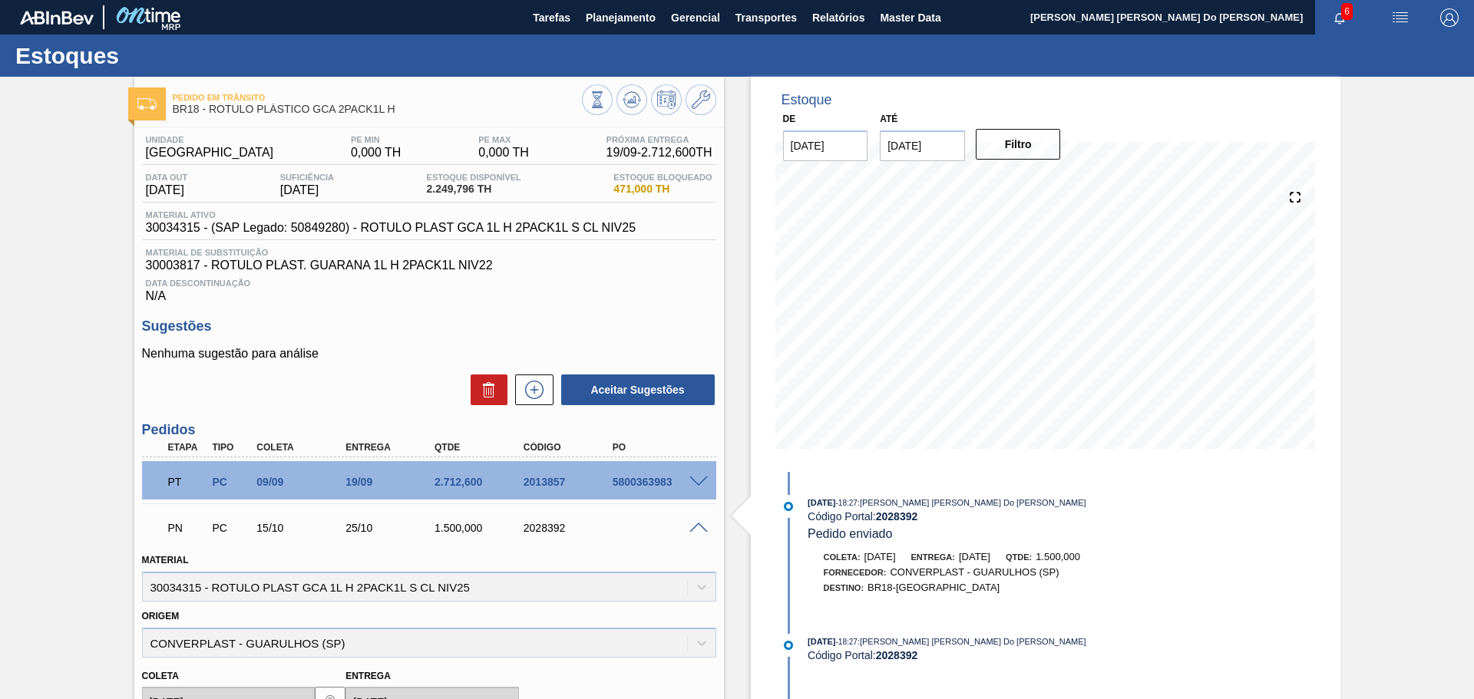
click at [700, 527] on span at bounding box center [699, 529] width 18 height 12
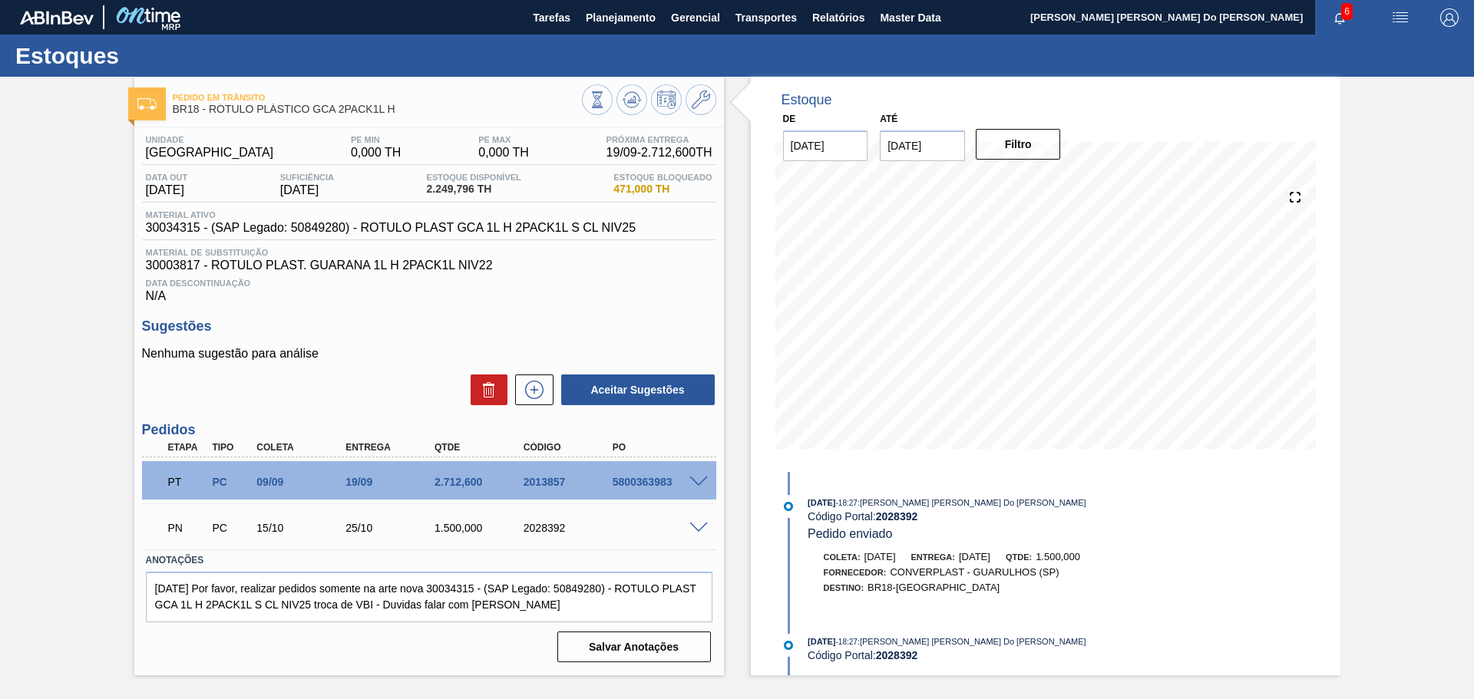
click at [698, 524] on span at bounding box center [699, 529] width 18 height 12
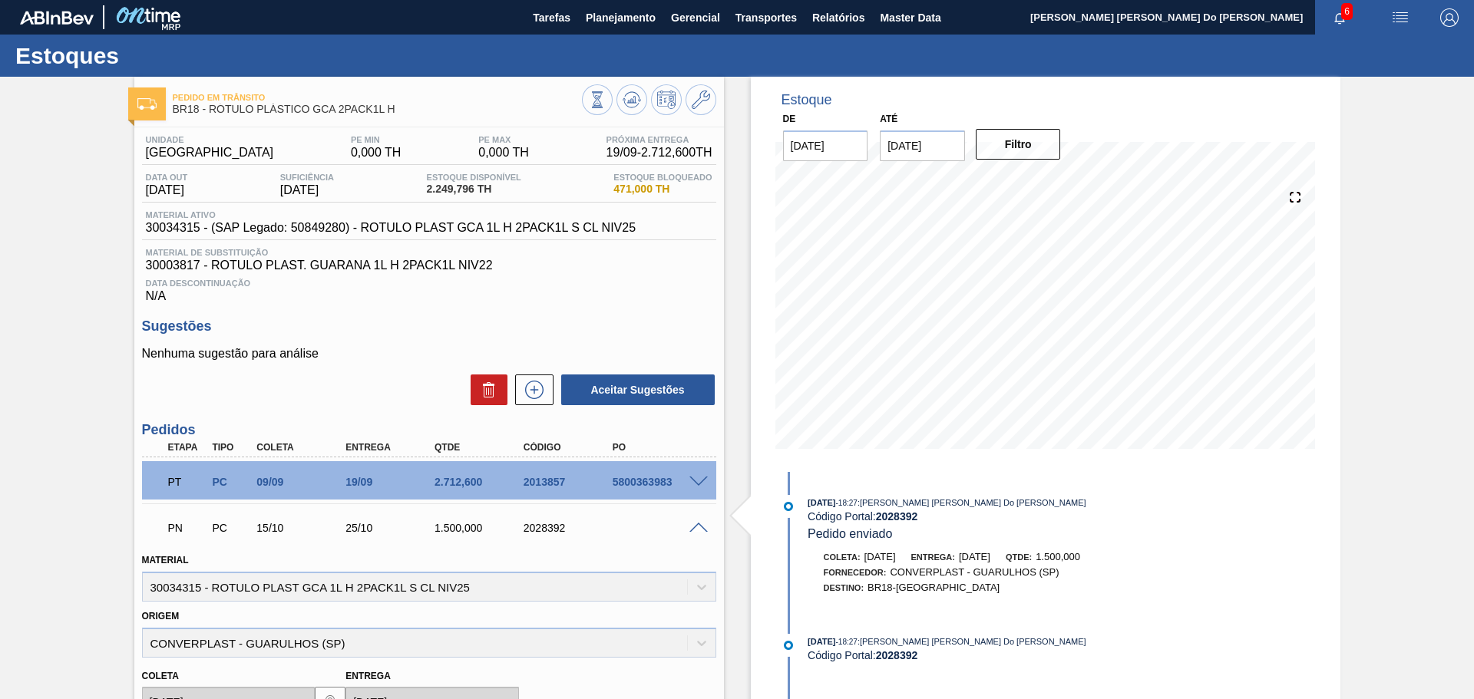
click at [698, 524] on span at bounding box center [699, 529] width 18 height 12
